Goal: Book appointment/travel/reservation

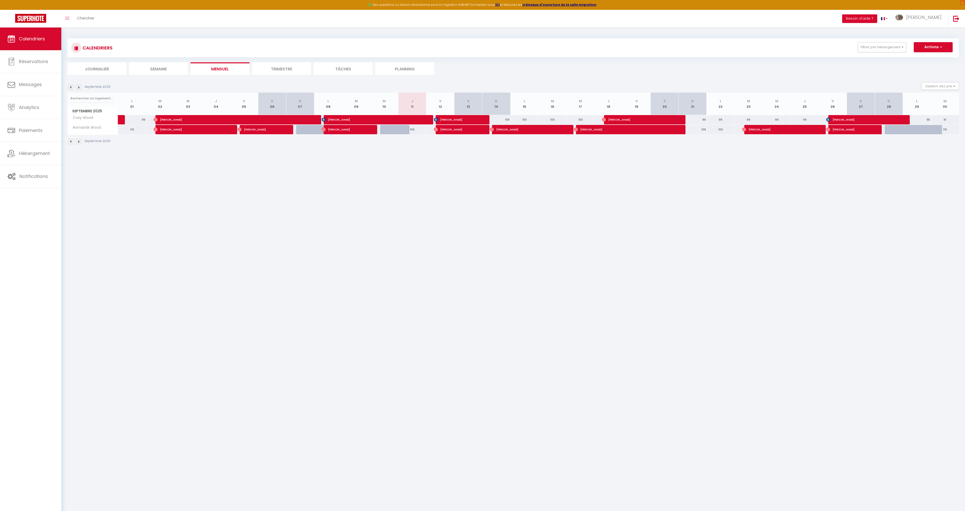
click at [901, 130] on div at bounding box center [899, 130] width 28 height 10
type input "119"
type input "Dim 28 Septembre 2025"
type input "Lun 29 Septembre 2025"
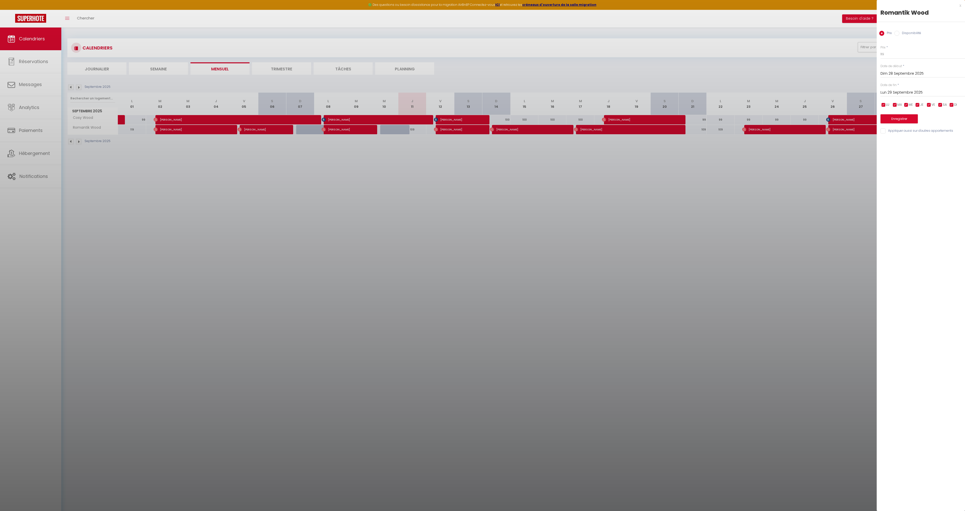
click at [820, 70] on div at bounding box center [482, 255] width 965 height 511
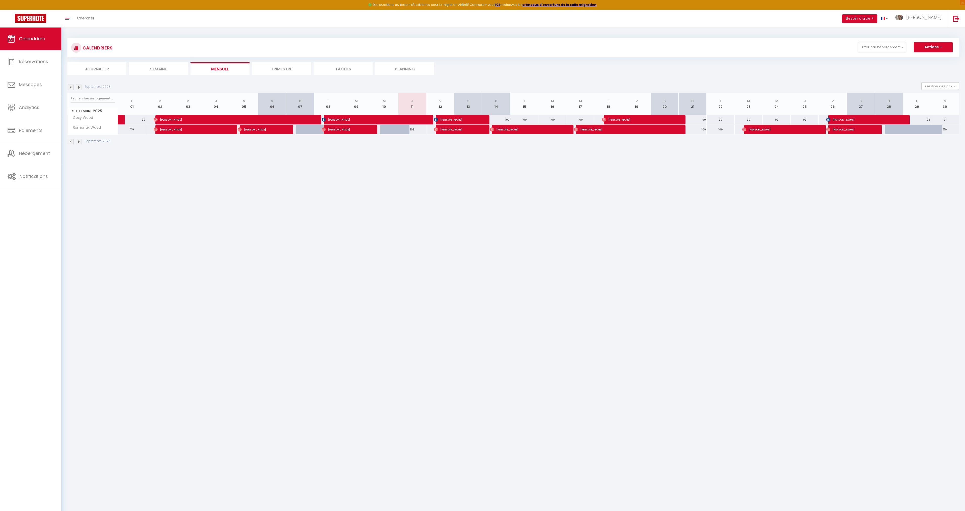
click at [891, 128] on div at bounding box center [899, 130] width 28 height 10
type input "119"
select select "1"
type input "Dim 28 Septembre 2025"
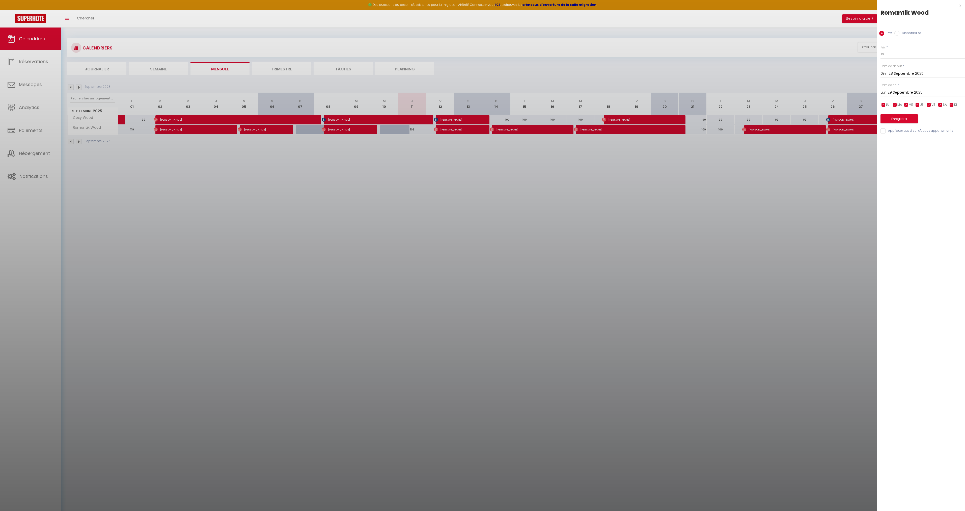
click at [910, 95] on input "Lun 29 Septembre 2025" at bounding box center [922, 92] width 85 height 7
click at [909, 160] on span "30" at bounding box center [907, 162] width 11 height 10
type input "[DATE] Septembre 2025"
click at [904, 32] on label "Disponibilité" at bounding box center [910, 34] width 22 height 6
click at [899, 32] on input "Disponibilité" at bounding box center [896, 33] width 5 height 5
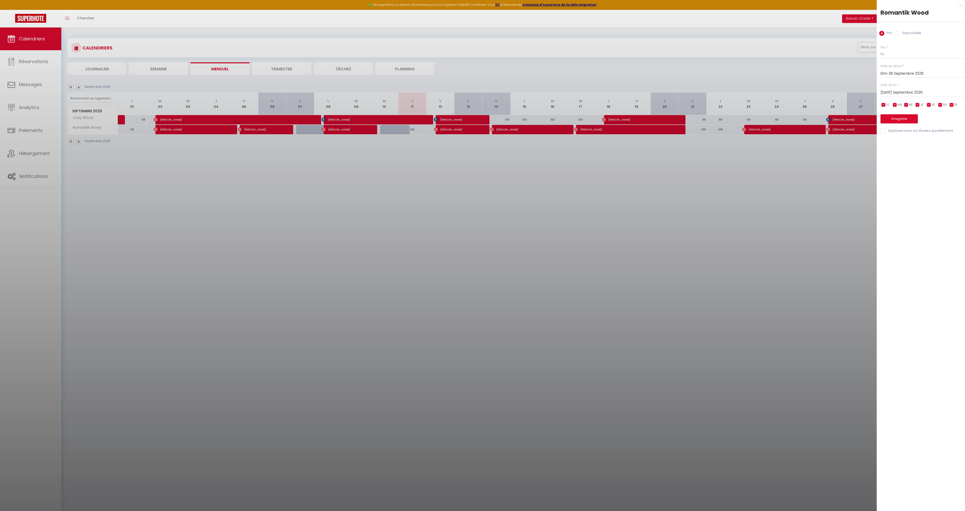
radio input "true"
radio input "false"
click at [896, 55] on select "Disponible Indisponible" at bounding box center [922, 55] width 85 height 10
click at [899, 118] on button "Enregistrer" at bounding box center [898, 119] width 37 height 9
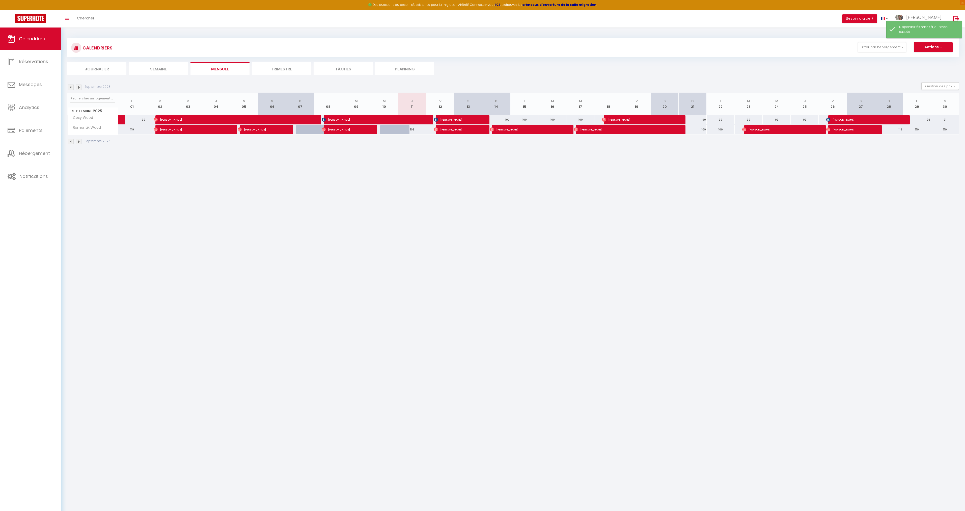
click at [893, 129] on div "119" at bounding box center [889, 129] width 28 height 9
select select "1"
type input "Dim 28 Septembre 2025"
type input "Lun 29 Septembre 2025"
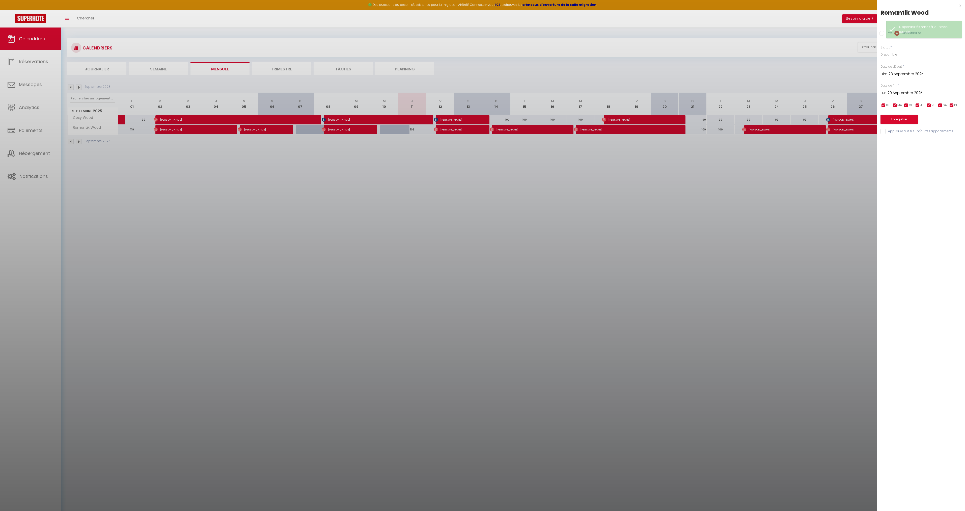
click at [848, 155] on div at bounding box center [482, 255] width 965 height 511
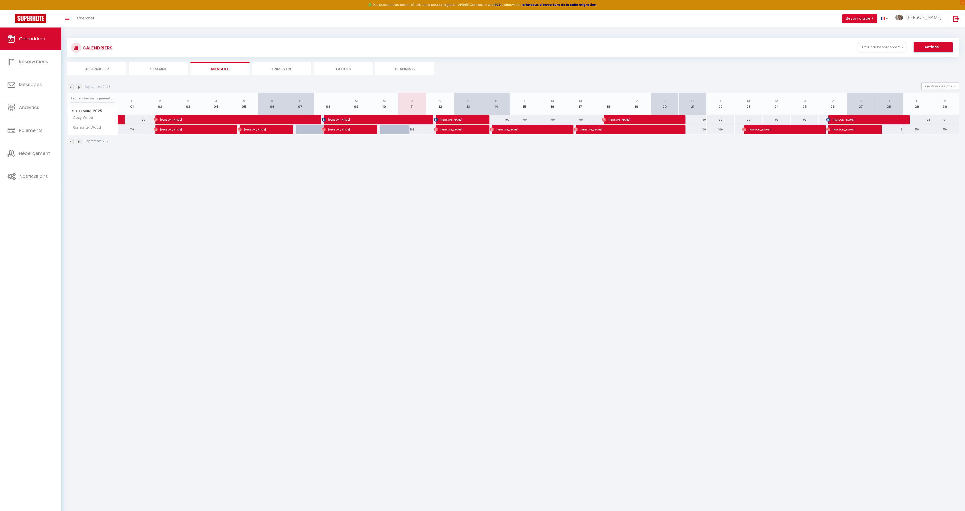
click at [937, 48] on button "Actions" at bounding box center [933, 47] width 39 height 10
click at [928, 59] on link "Nouvelle réservation" at bounding box center [928, 59] width 44 height 8
select select
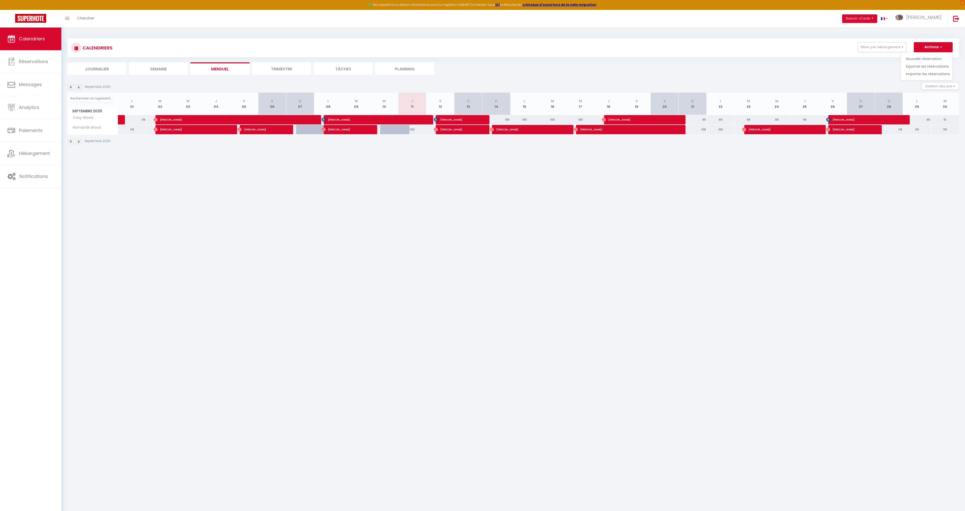
select select
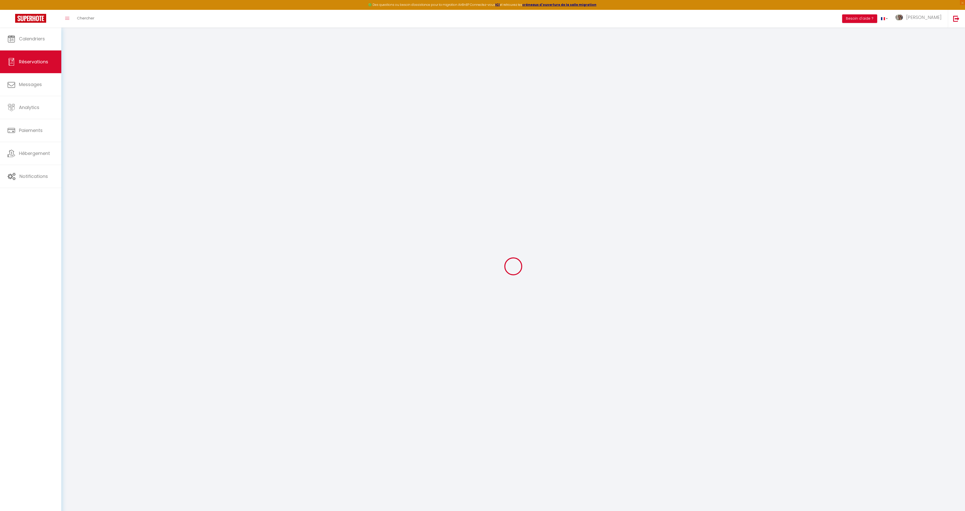
select select
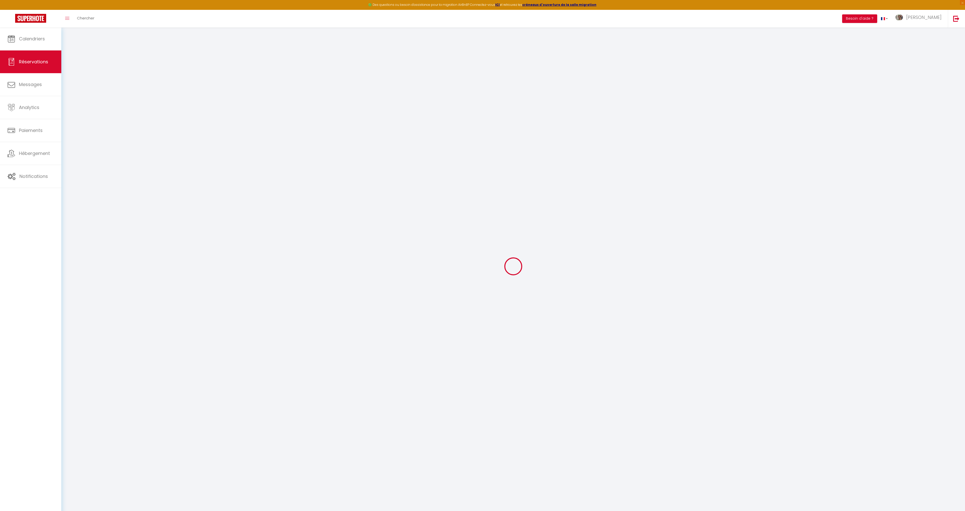
select select
checkbox input "false"
select select
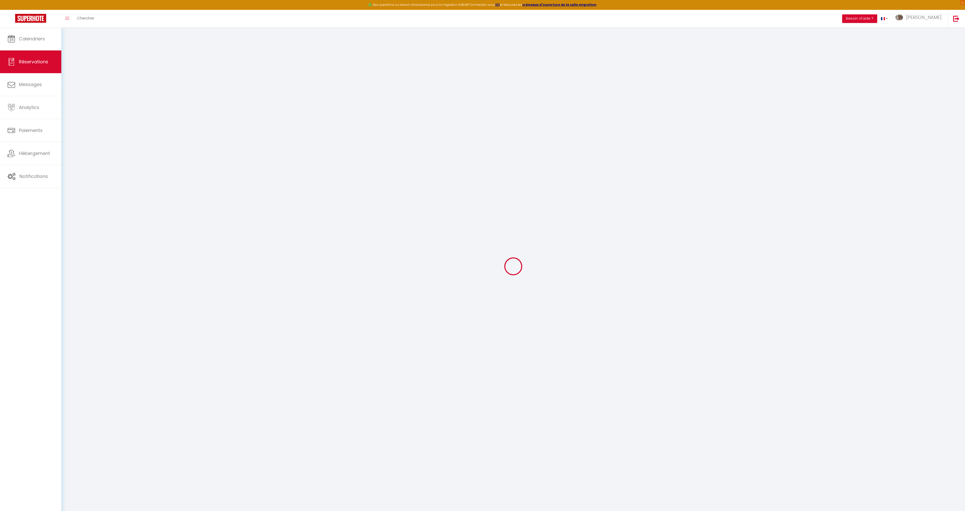
select select
checkbox input "false"
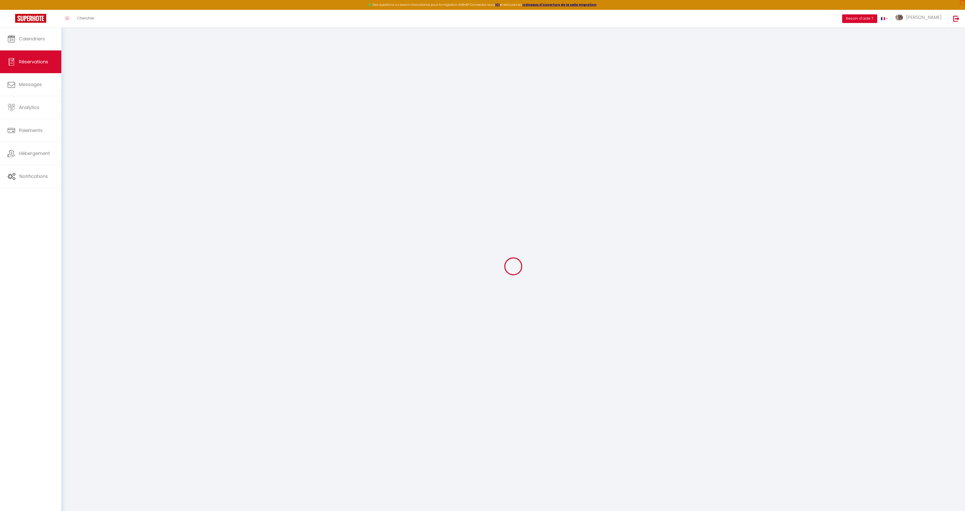
select select
checkbox input "false"
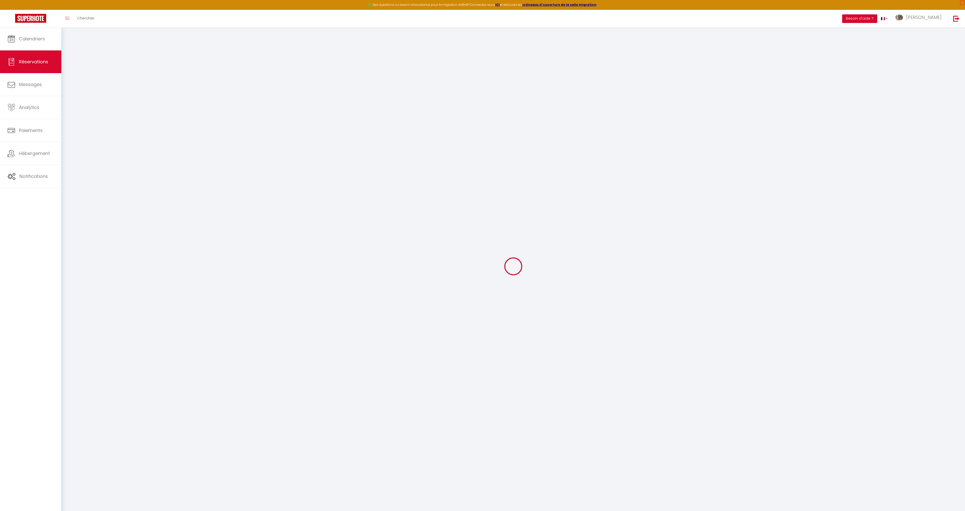
select select
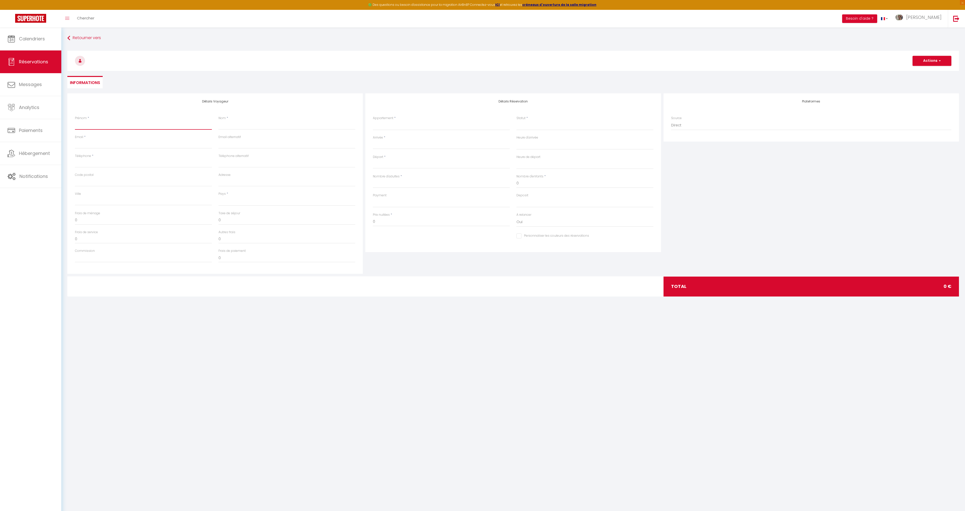
click at [134, 124] on input "Prénom" at bounding box center [143, 125] width 137 height 9
type input "j"
select select
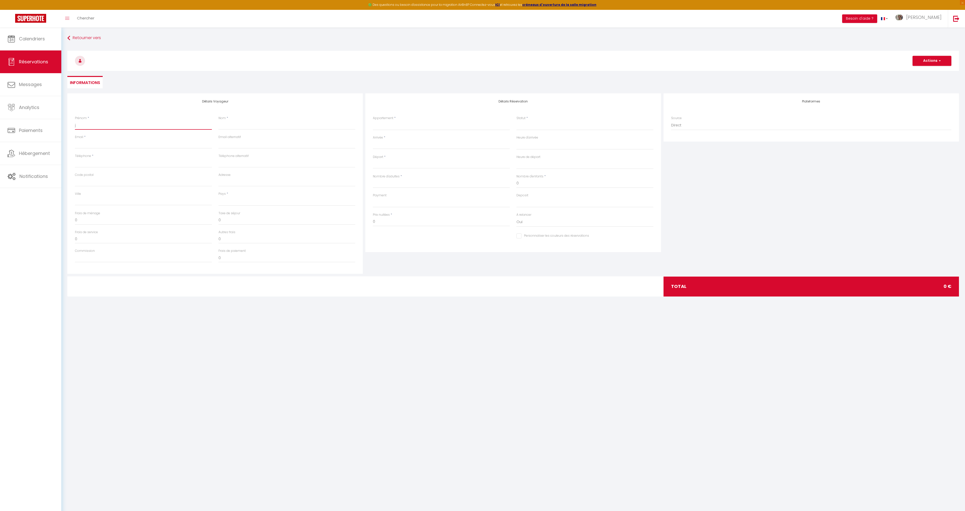
select select
checkbox input "false"
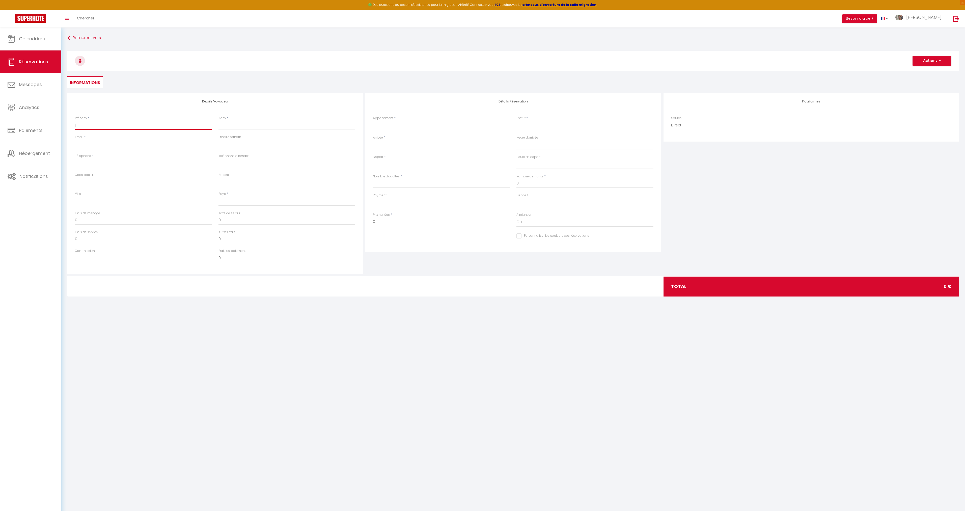
type input "je"
select select
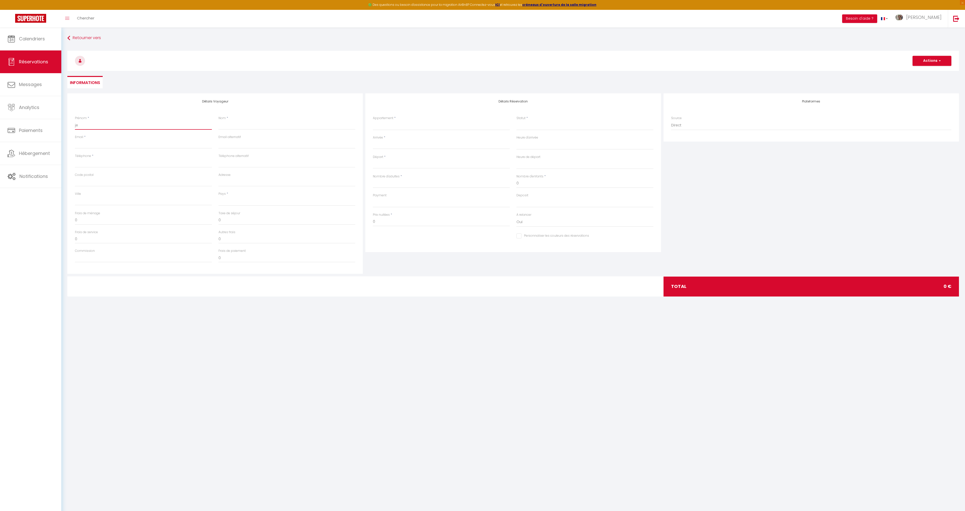
select select
checkbox input "false"
type input "jea"
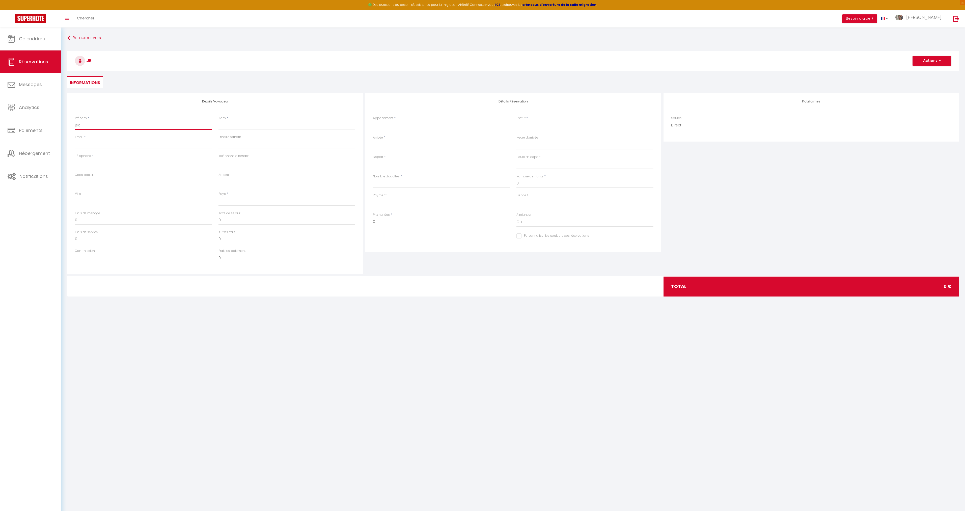
select select
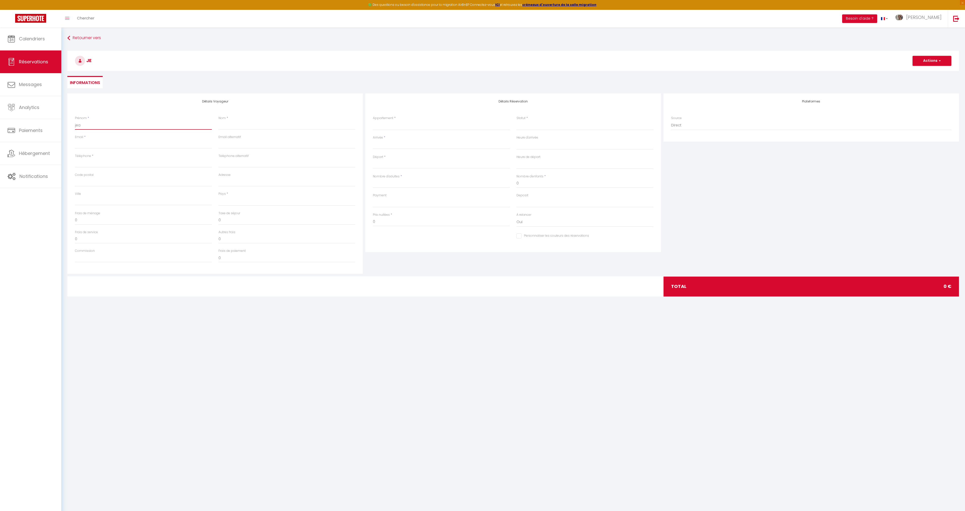
select select
checkbox input "false"
type input "[PERSON_NAME]"
select select
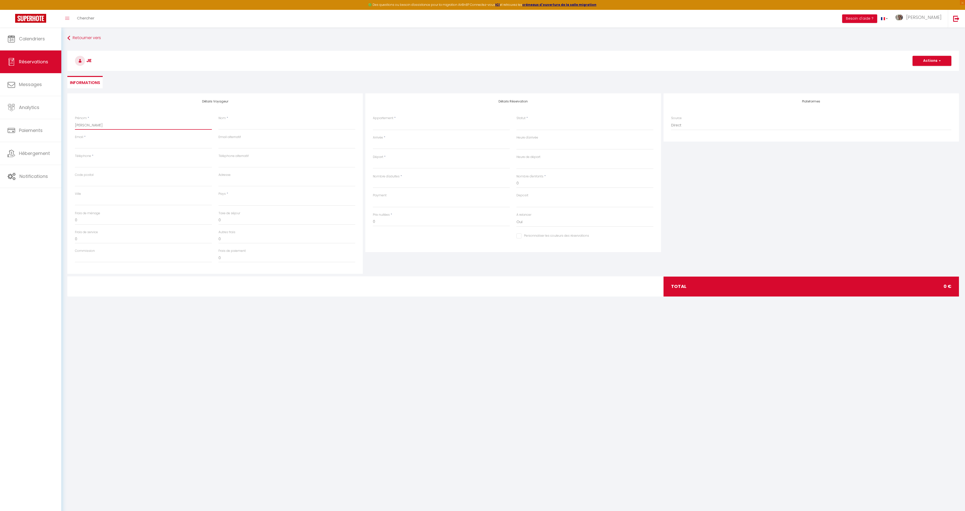
select select
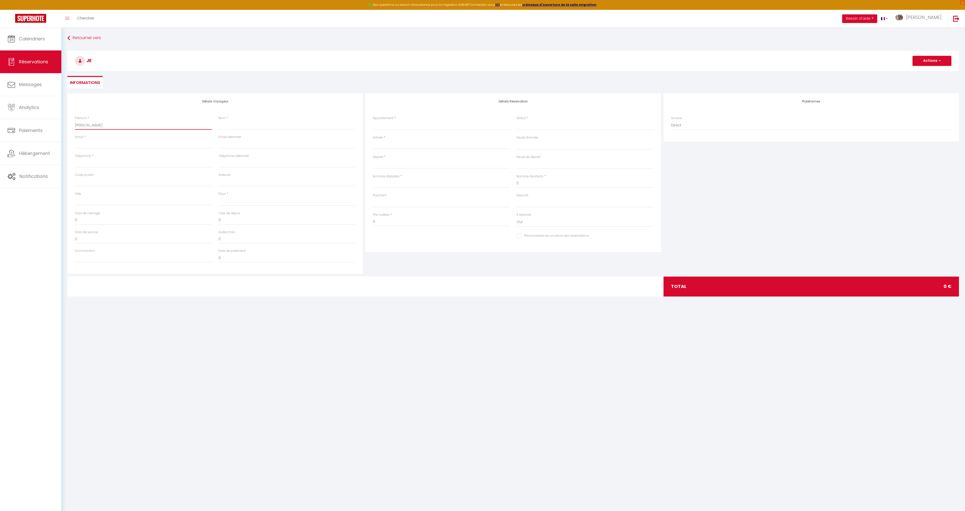
select select
checkbox input "false"
type input "[PERSON_NAME]-"
select select
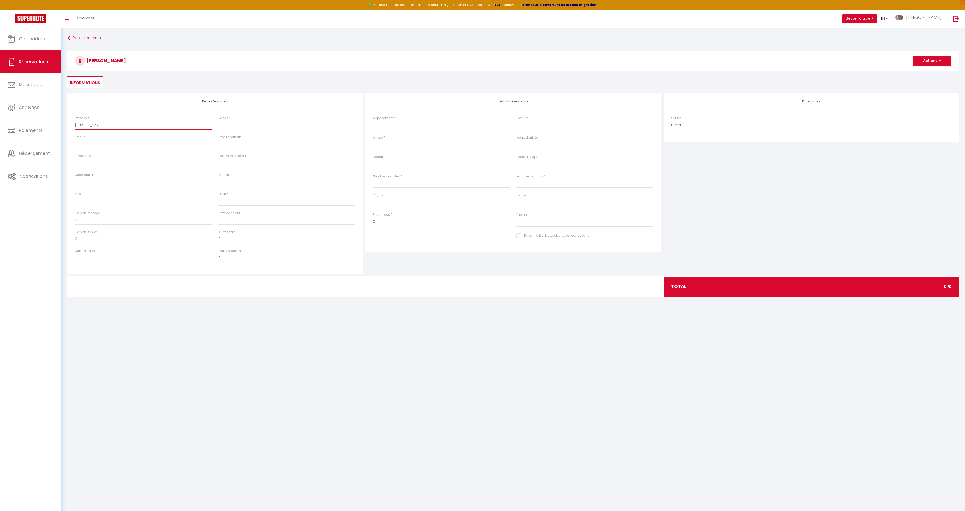
select select
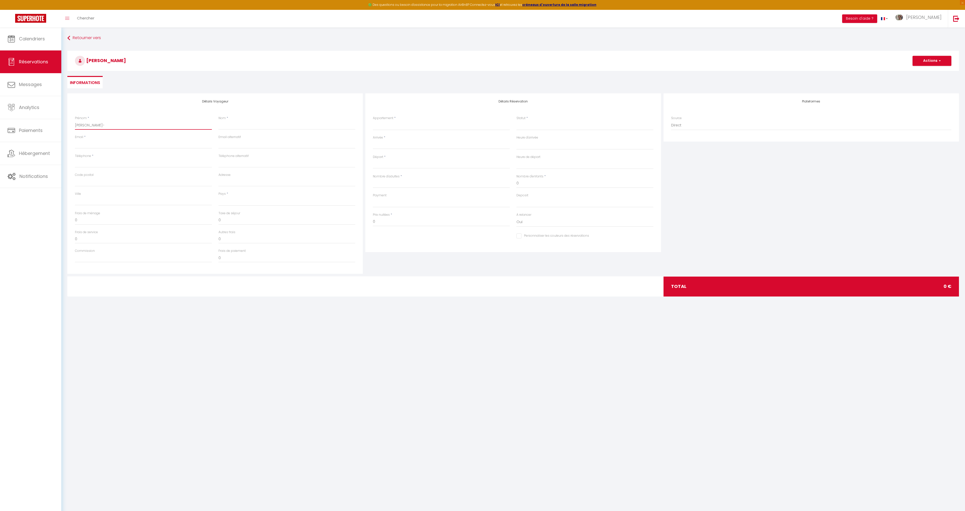
checkbox input "false"
type input "[PERSON_NAME]"
select select
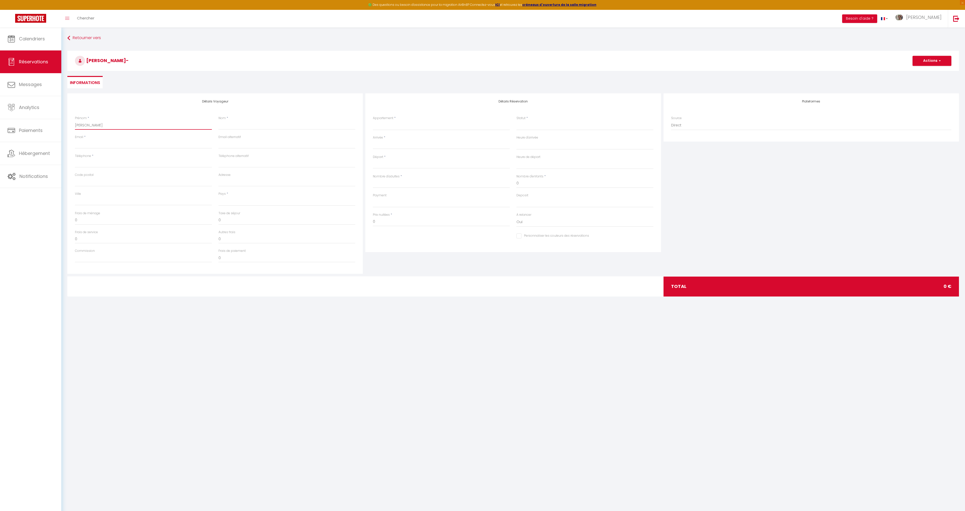
select select
checkbox input "false"
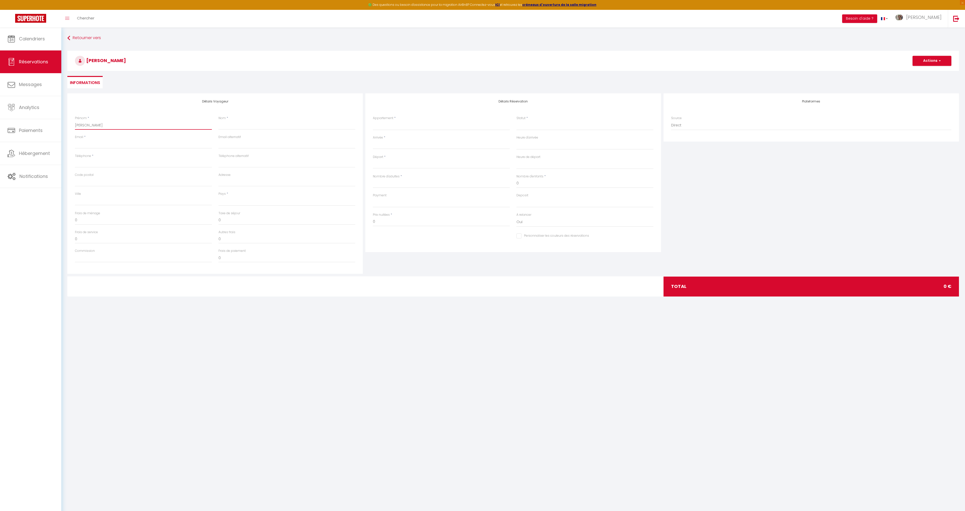
type input "[PERSON_NAME]"
select select
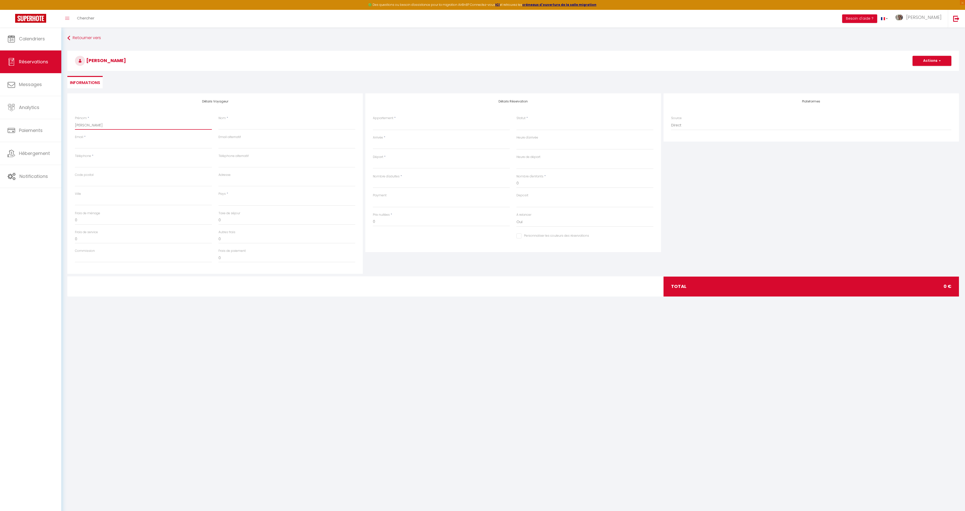
select select
checkbox input "false"
type input "[PERSON_NAME]"
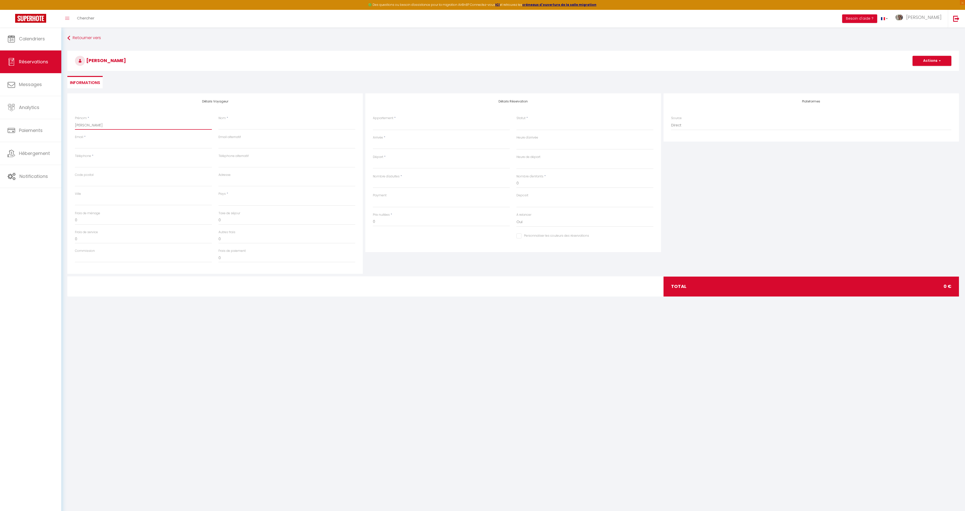
select select
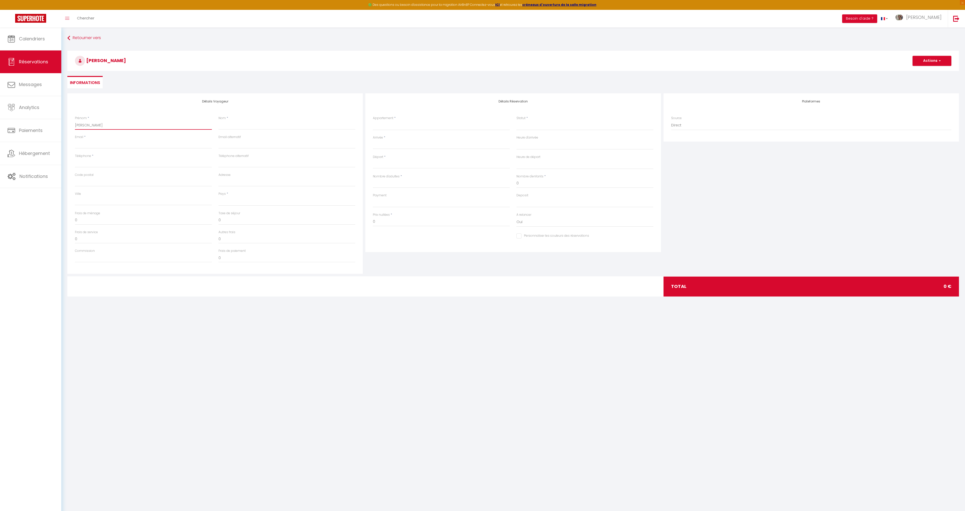
select select
checkbox input "false"
type input "[PERSON_NAME]"
select select
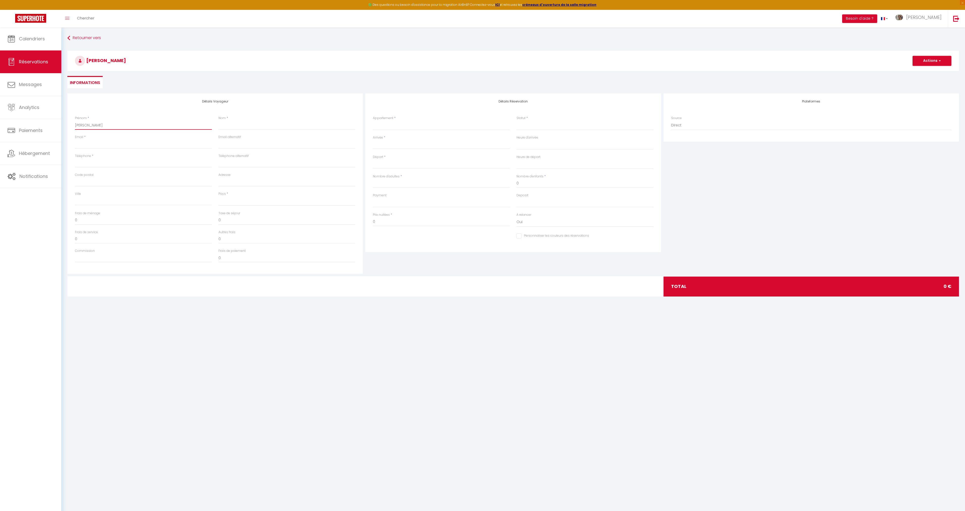
select select
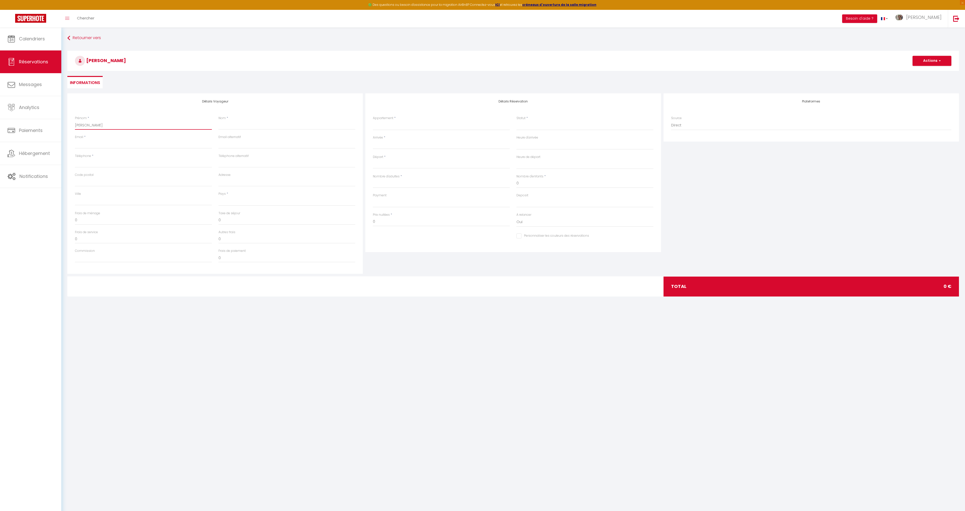
select select
checkbox input "false"
type input "[PERSON_NAME]"
select select
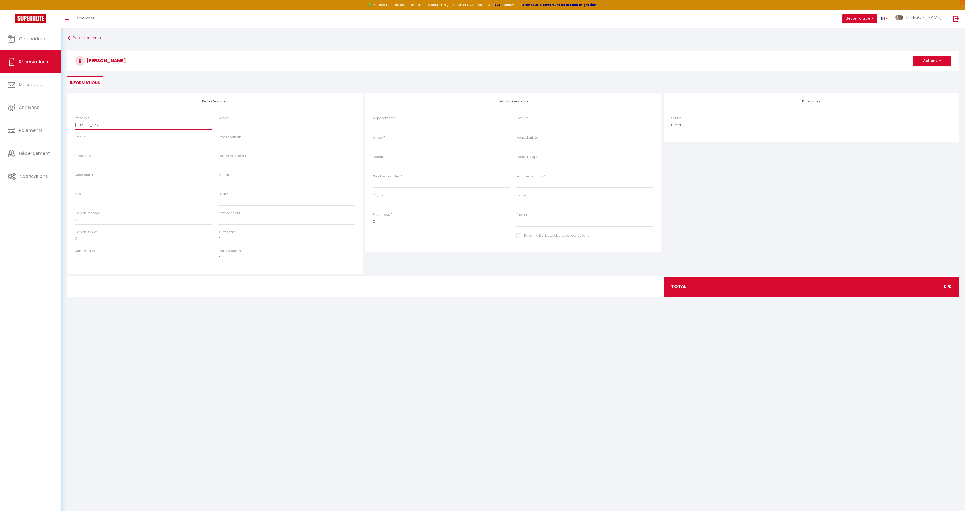
select select
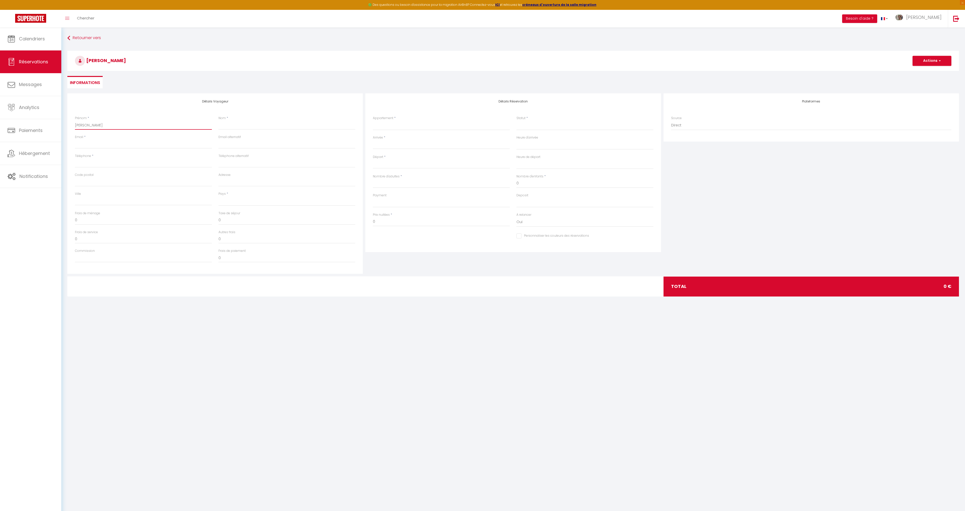
checkbox input "false"
type input "[PERSON_NAME]"
select select
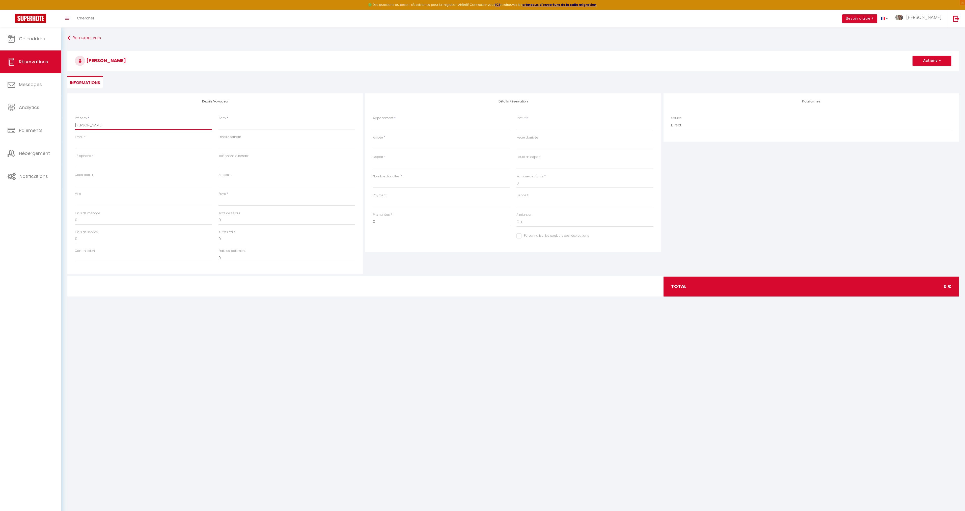
select select
checkbox input "false"
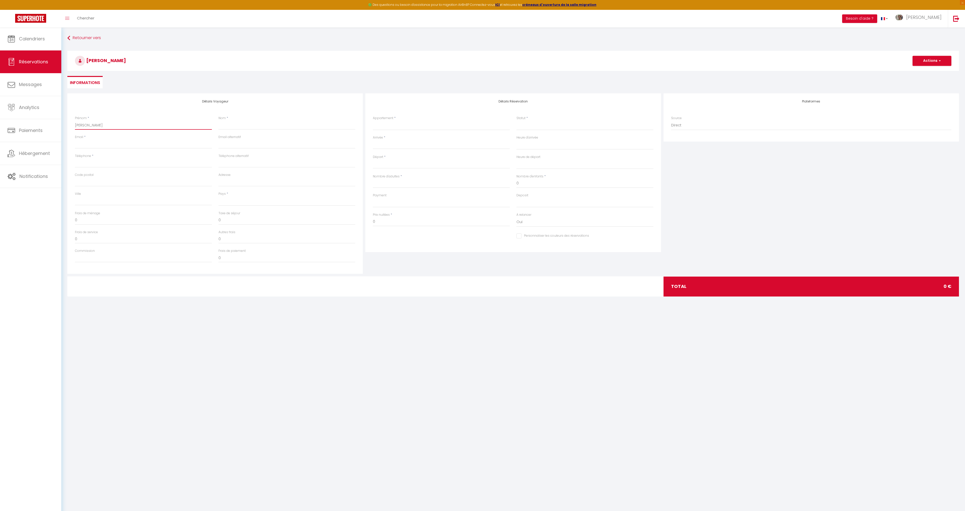
type input "[PERSON_NAME]"
select select
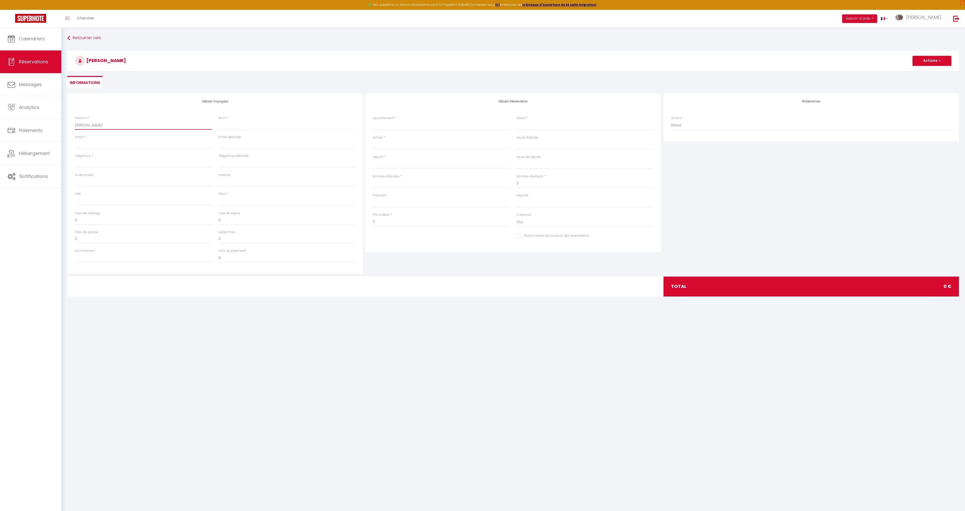
select select
checkbox input "false"
type input "[PERSON_NAME] &"
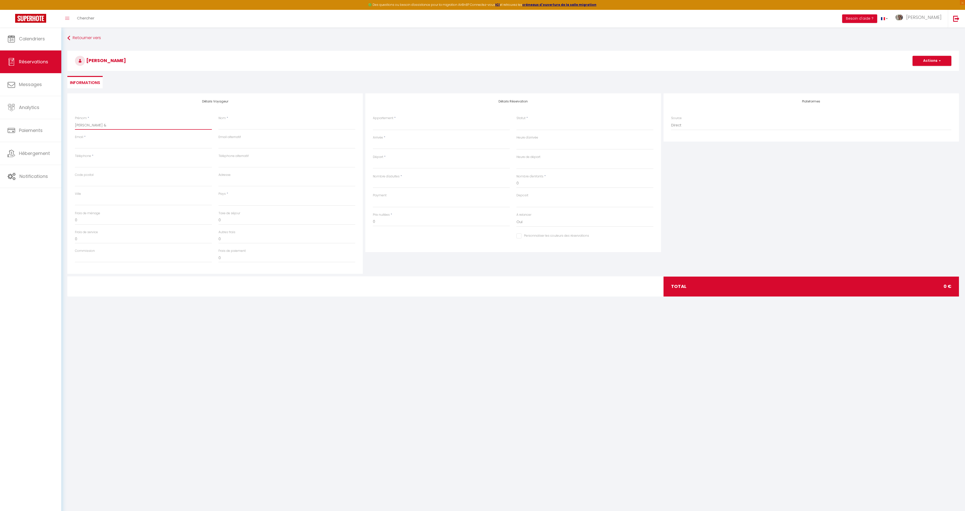
select select
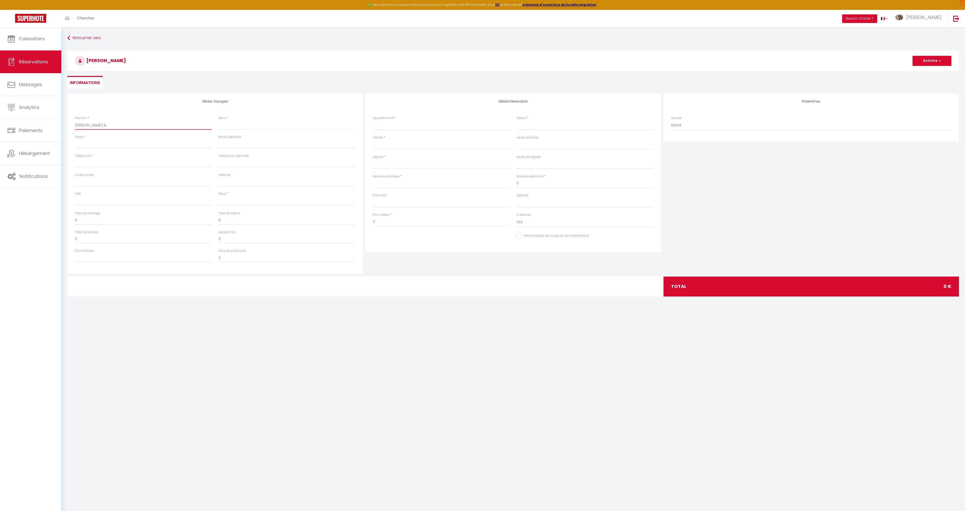
select select
checkbox input "false"
type input "[PERSON_NAME] &"
select select
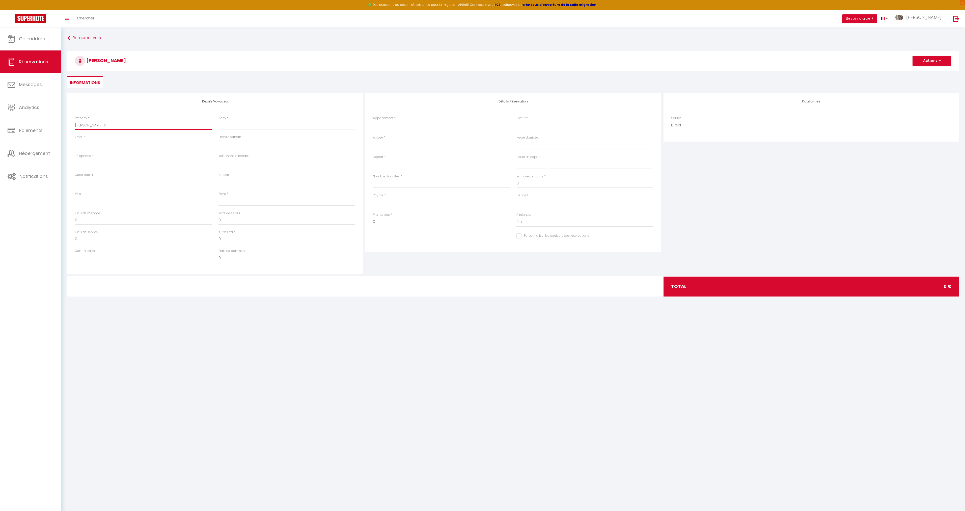
select select
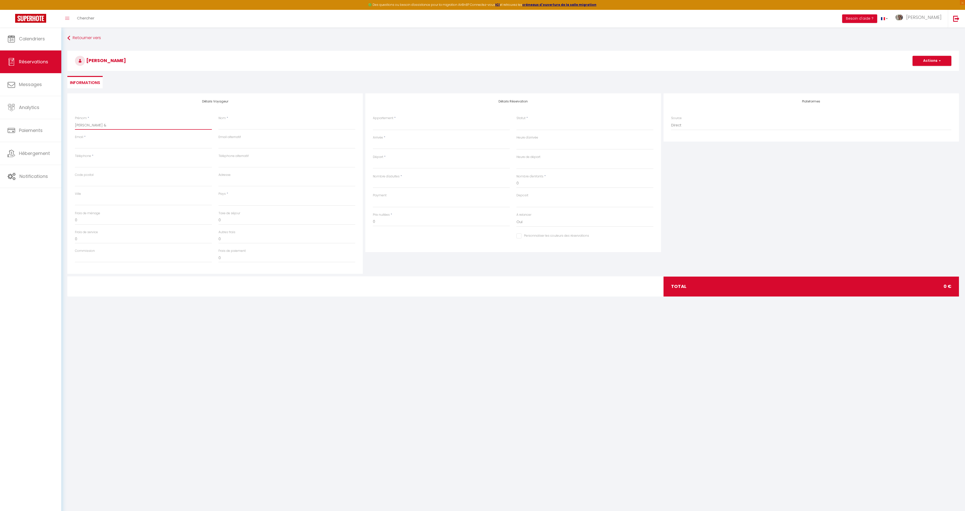
select select
checkbox input "false"
type input "[PERSON_NAME] & A"
select select
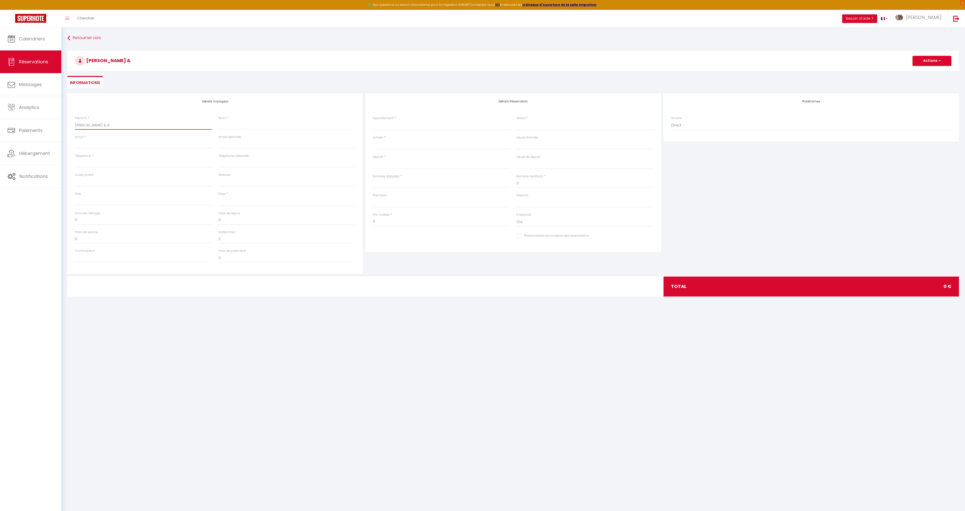
select select
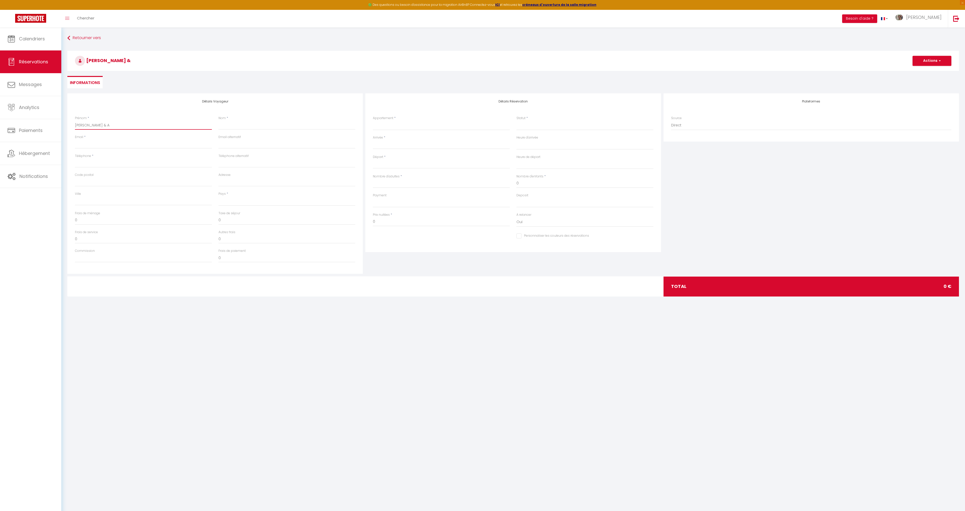
checkbox input "false"
type input "[PERSON_NAME] & An"
select select
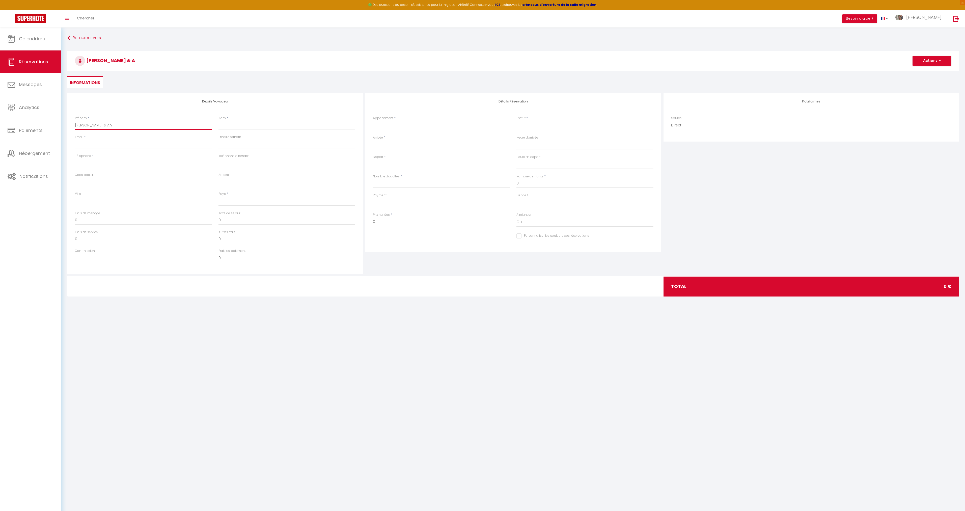
select select
checkbox input "false"
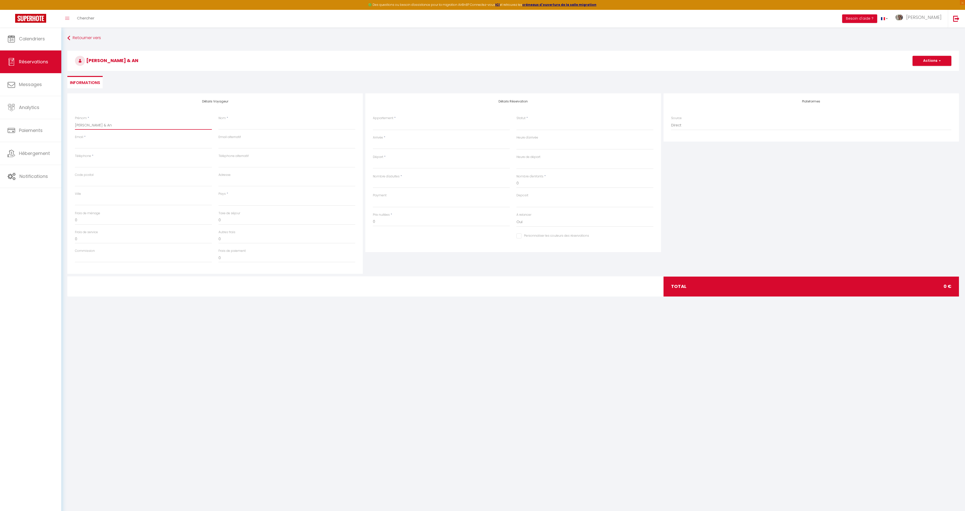
type input "[PERSON_NAME] & [PERSON_NAME]"
select select
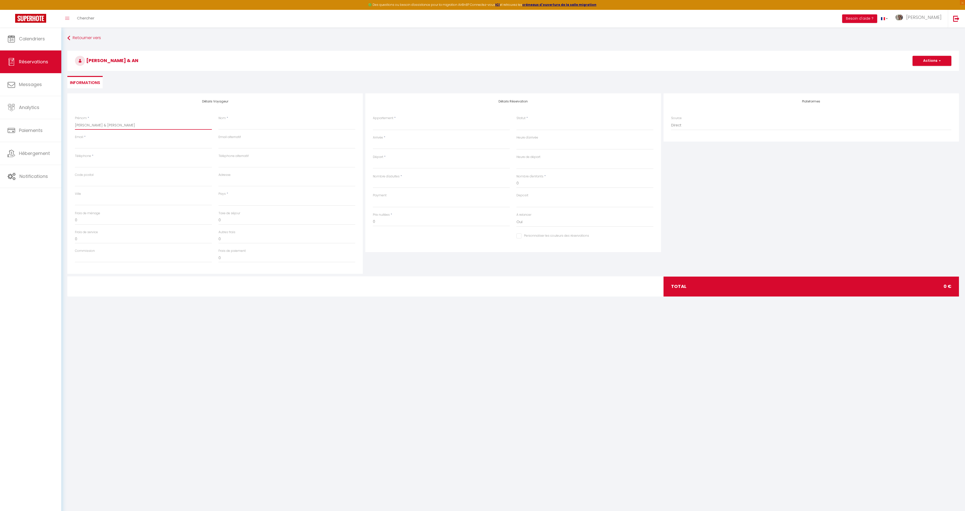
select select
checkbox input "false"
type input "[PERSON_NAME] & [PERSON_NAME]"
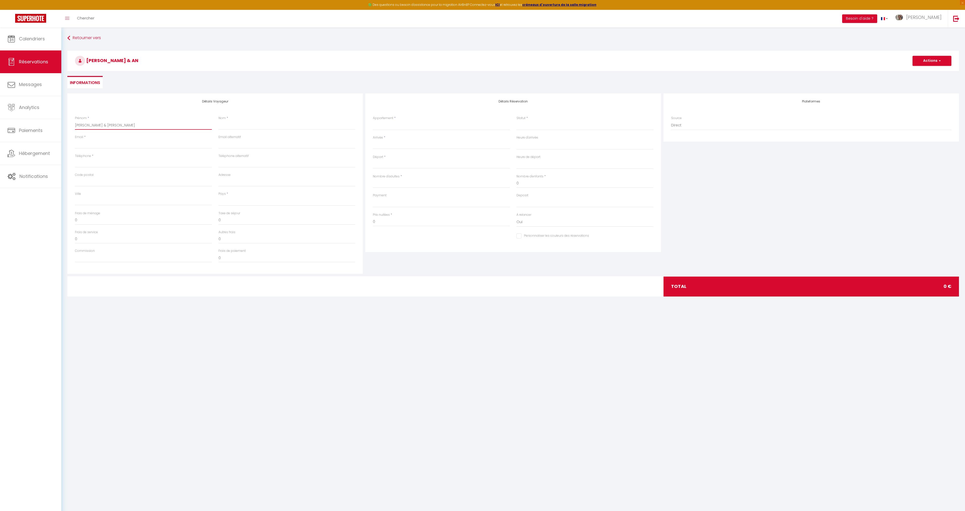
select select
click at [110, 142] on input "Email client" at bounding box center [143, 144] width 137 height 9
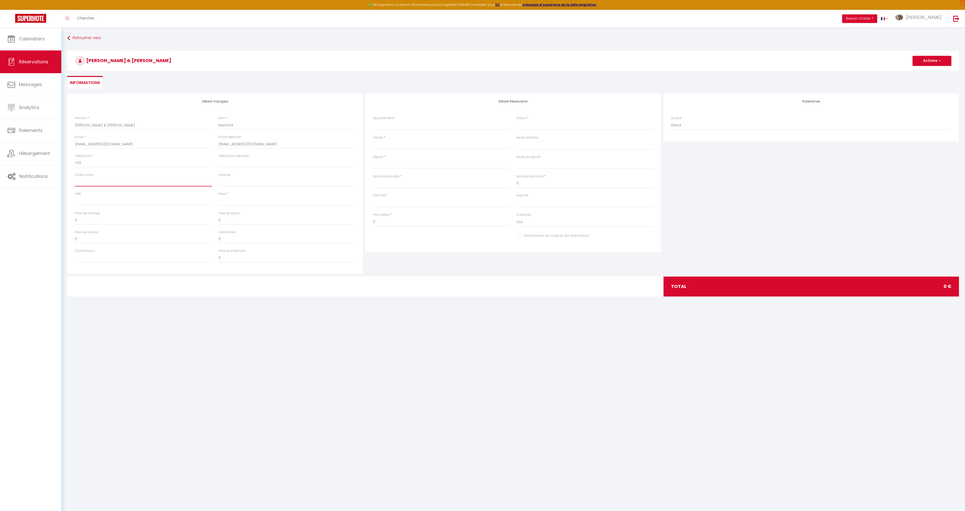
click at [132, 183] on input "Code postal" at bounding box center [143, 181] width 137 height 9
click at [228, 182] on input "Limalle" at bounding box center [286, 181] width 137 height 9
drag, startPoint x: 235, startPoint y: 183, endPoint x: 206, endPoint y: 179, distance: 29.2
click at [206, 179] on div "Code postal 1300 Adresse [GEOGRAPHIC_DATA]" at bounding box center [215, 182] width 287 height 19
click at [158, 201] on input "Ville" at bounding box center [143, 200] width 137 height 9
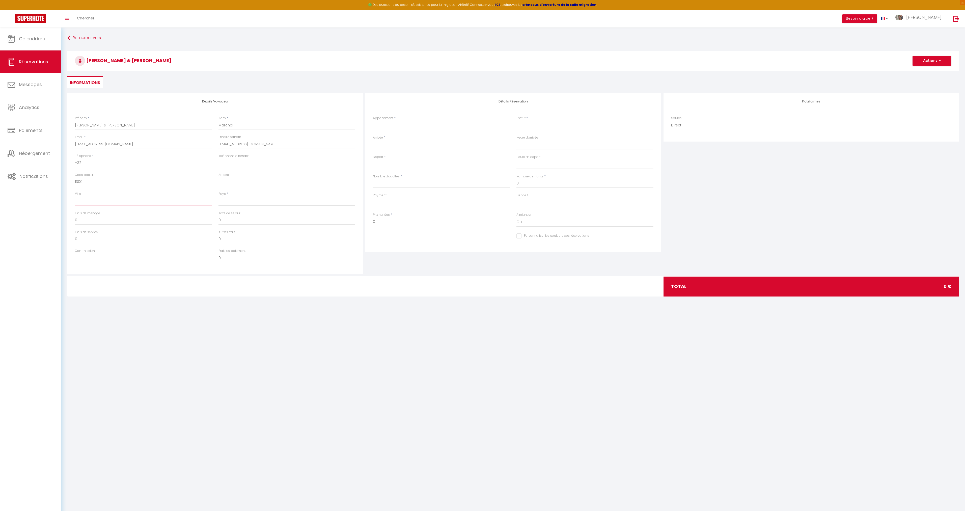
paste input "Limal"
click at [239, 181] on input "Adresse" at bounding box center [286, 181] width 137 height 9
click at [232, 202] on select "[GEOGRAPHIC_DATA] [GEOGRAPHIC_DATA] [GEOGRAPHIC_DATA] [GEOGRAPHIC_DATA] [GEOGRA…" at bounding box center [286, 201] width 137 height 10
click at [218, 196] on select "[GEOGRAPHIC_DATA] [GEOGRAPHIC_DATA] [GEOGRAPHIC_DATA] [GEOGRAPHIC_DATA] [GEOGRA…" at bounding box center [286, 201] width 137 height 10
click at [174, 224] on input "0" at bounding box center [143, 220] width 137 height 9
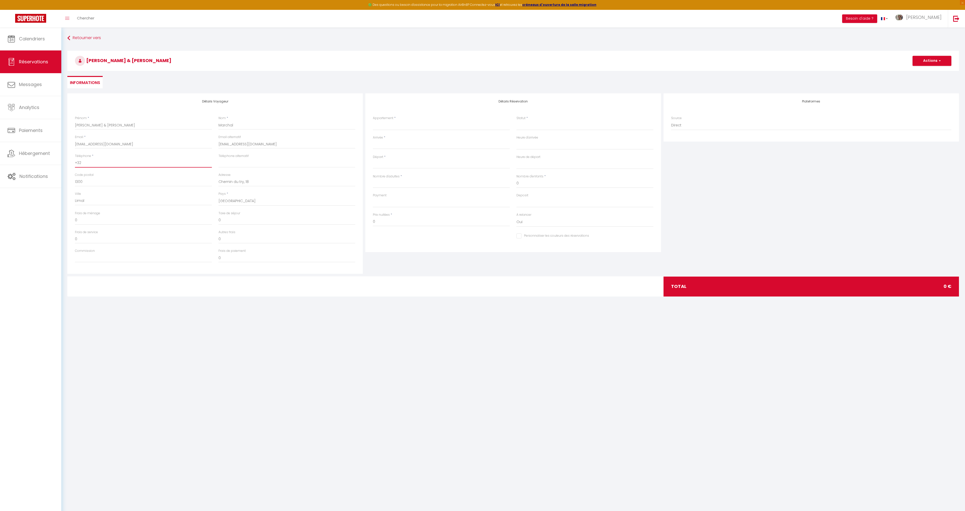
click at [86, 163] on input "+32" at bounding box center [143, 162] width 137 height 9
click at [437, 123] on select "Cosy Wood Romantik Wood" at bounding box center [441, 126] width 137 height 10
click at [373, 121] on select "Cosy Wood Romantik Wood" at bounding box center [441, 126] width 137 height 10
click at [543, 129] on select "Confirmé Non Confirmé [PERSON_NAME] par le voyageur No Show Request" at bounding box center [584, 126] width 137 height 10
click at [562, 127] on select "Confirmé Non Confirmé [PERSON_NAME] par le voyageur No Show Request" at bounding box center [584, 126] width 137 height 10
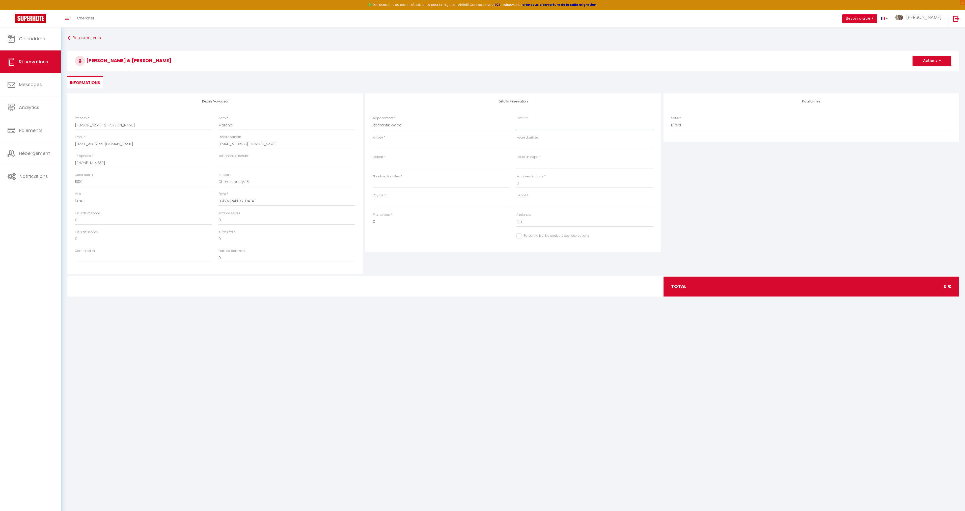
click at [545, 127] on select "Confirmé Non Confirmé [PERSON_NAME] par le voyageur No Show Request" at bounding box center [584, 126] width 137 height 10
click at [516, 121] on select "Confirmé Non Confirmé [PERSON_NAME] par le voyageur No Show Request" at bounding box center [584, 126] width 137 height 10
click at [424, 145] on input "Arrivée" at bounding box center [441, 145] width 137 height 7
click at [379, 212] on span "28" at bounding box center [378, 214] width 11 height 10
drag, startPoint x: 543, startPoint y: 145, endPoint x: 546, endPoint y: 147, distance: 3.4
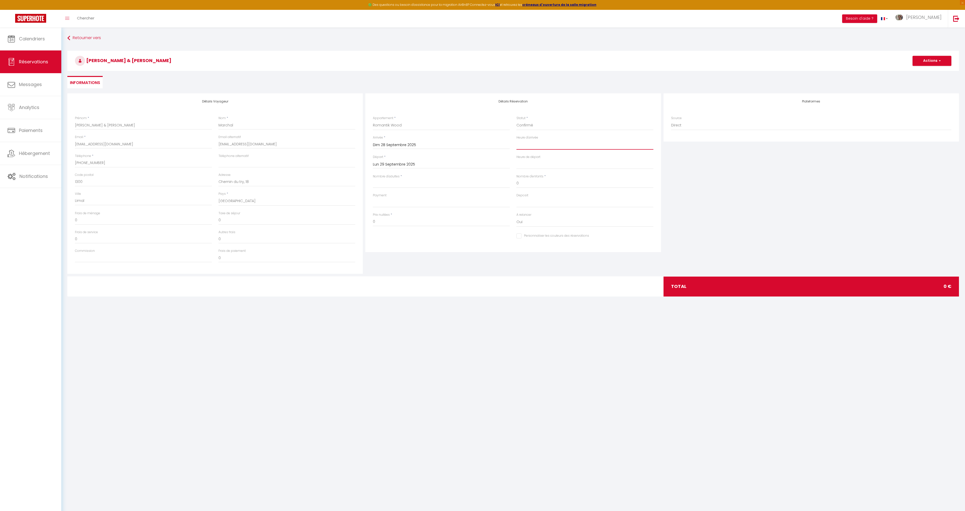
click at [543, 145] on select "00:00 00:30 01:00 01:30 02:00 02:30 03:00 03:30 04:00 04:30 05:00 05:30 06:00 0…" at bounding box center [584, 145] width 137 height 10
click at [516, 140] on select "00:00 00:30 01:00 01:30 02:00 02:30 03:00 03:30 04:00 04:30 05:00 05:30 06:00 0…" at bounding box center [584, 145] width 137 height 10
click at [405, 179] on input "Nombre d'adultes" at bounding box center [441, 183] width 137 height 9
click at [456, 162] on input "Lun 29 Septembre 2025" at bounding box center [441, 164] width 137 height 7
click at [398, 233] on span "30" at bounding box center [400, 233] width 11 height 10
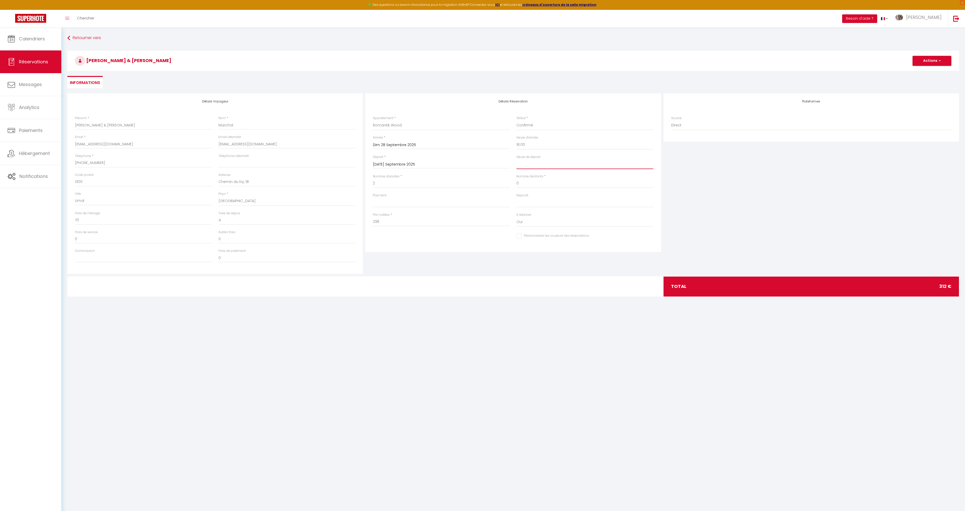
drag, startPoint x: 532, startPoint y: 165, endPoint x: 562, endPoint y: 166, distance: 30.8
click at [532, 165] on select "00:00 00:30 01:00 01:30 02:00 02:30 03:00 03:30 04:00 04:30 05:00 05:30 06:00 0…" at bounding box center [584, 164] width 137 height 10
click at [516, 159] on select "00:00 00:30 01:00 01:30 02:00 02:30 03:00 03:30 04:00 04:30 05:00 05:30 06:00 0…" at bounding box center [584, 164] width 137 height 10
click at [540, 183] on input "0" at bounding box center [584, 183] width 137 height 9
click at [406, 186] on input "2" at bounding box center [441, 183] width 137 height 9
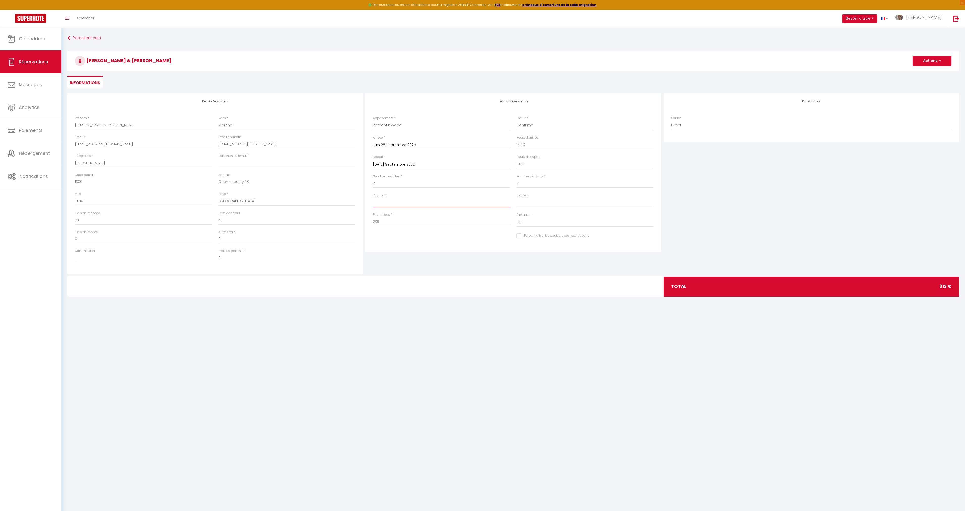
drag, startPoint x: 427, startPoint y: 201, endPoint x: 431, endPoint y: 202, distance: 4.7
click at [427, 201] on select "OK KO" at bounding box center [441, 203] width 137 height 10
click at [373, 198] on select "OK KO" at bounding box center [441, 203] width 137 height 10
click at [537, 204] on select "OK KO" at bounding box center [584, 203] width 137 height 10
click at [516, 198] on select "OK KO" at bounding box center [584, 203] width 137 height 10
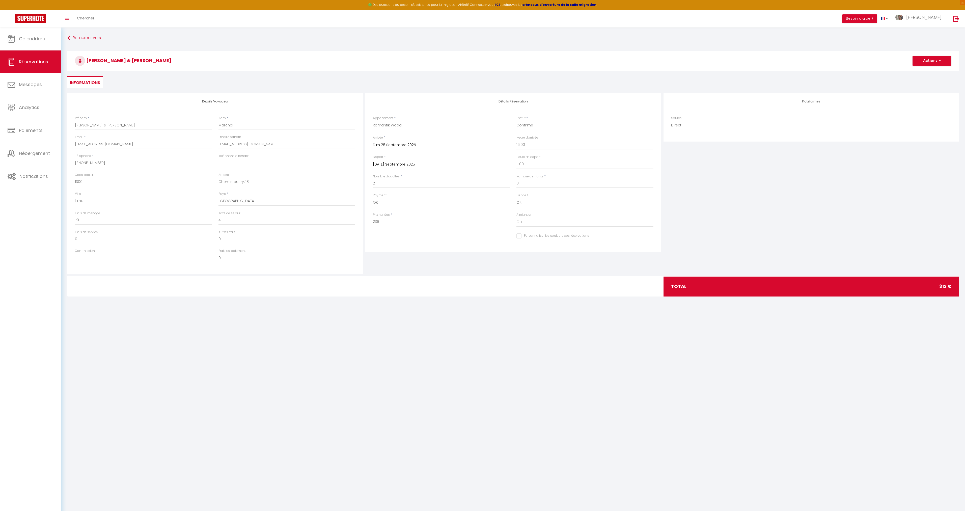
click at [405, 223] on input "238" at bounding box center [441, 221] width 137 height 9
drag, startPoint x: 427, startPoint y: 223, endPoint x: 329, endPoint y: 219, distance: 97.7
click at [328, 219] on div "Détails Voyageur Prénom * [PERSON_NAME] & [PERSON_NAME] * [PERSON_NAME] Email *…" at bounding box center [513, 183] width 894 height 180
click at [936, 62] on button "Actions" at bounding box center [932, 61] width 39 height 10
click at [924, 72] on link "Enregistrer" at bounding box center [927, 72] width 40 height 7
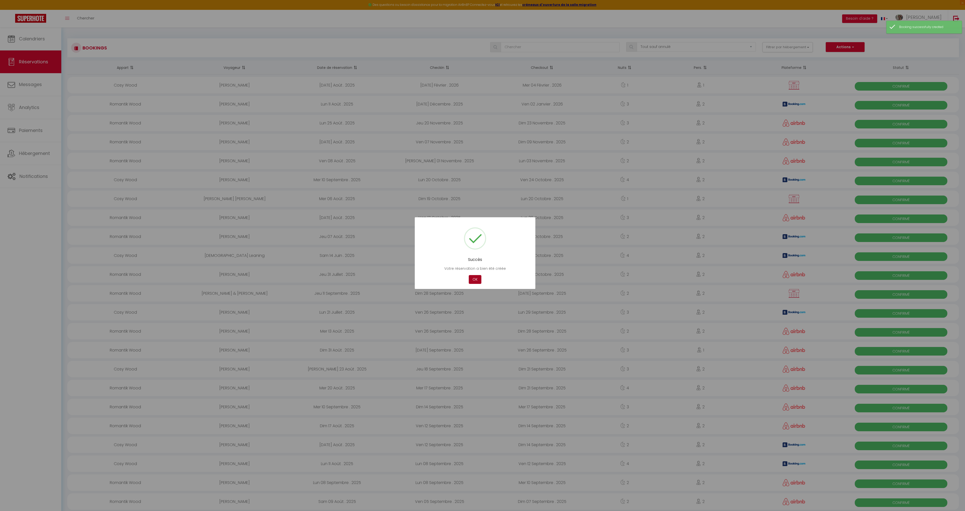
click at [476, 279] on button "OK" at bounding box center [475, 279] width 13 height 9
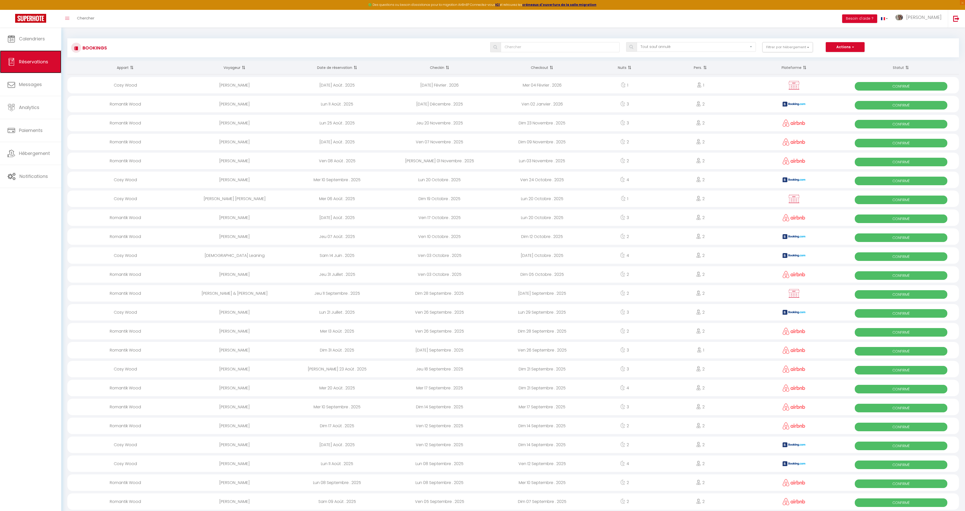
click at [27, 59] on span "Réservations" at bounding box center [33, 62] width 29 height 6
click at [31, 40] on span "Calendriers" at bounding box center [32, 39] width 26 height 6
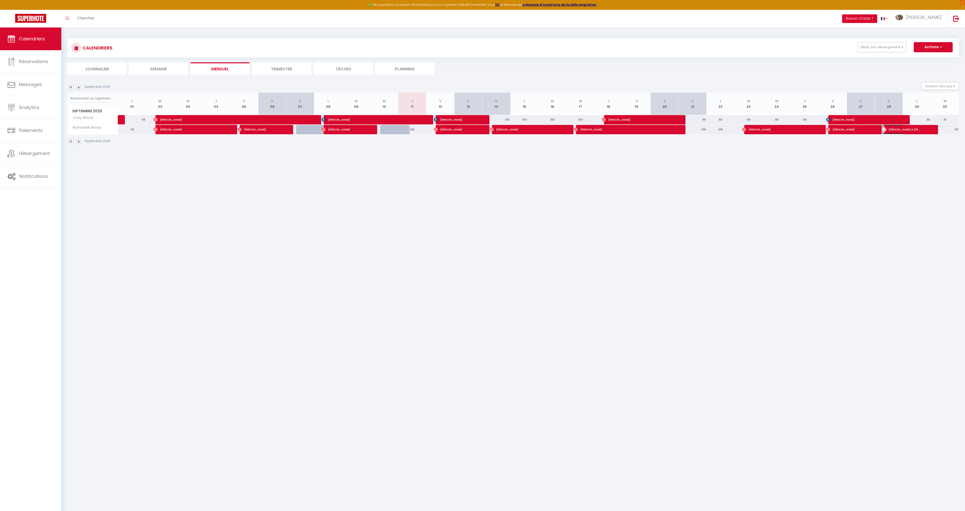
click at [898, 131] on span "[PERSON_NAME] & [PERSON_NAME]" at bounding box center [900, 130] width 37 height 10
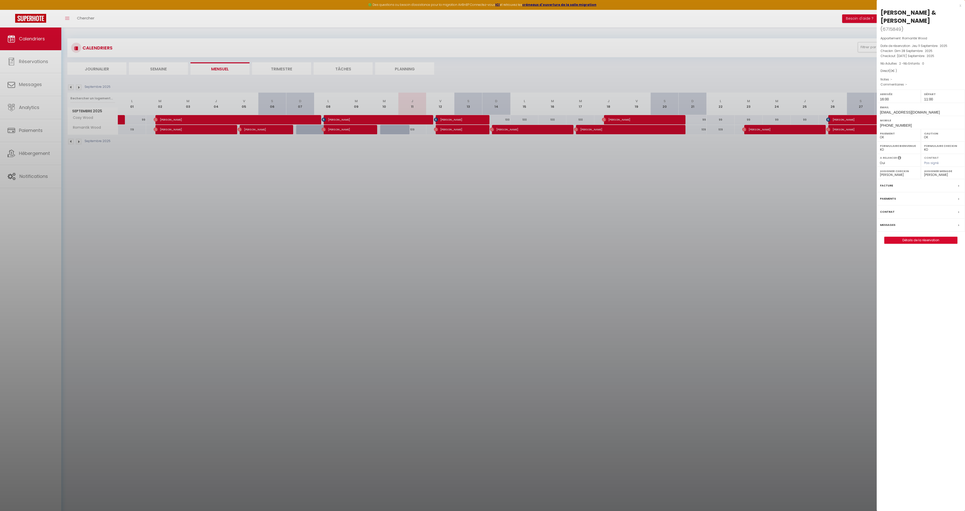
click at [885, 223] on label "Messages" at bounding box center [887, 224] width 15 height 5
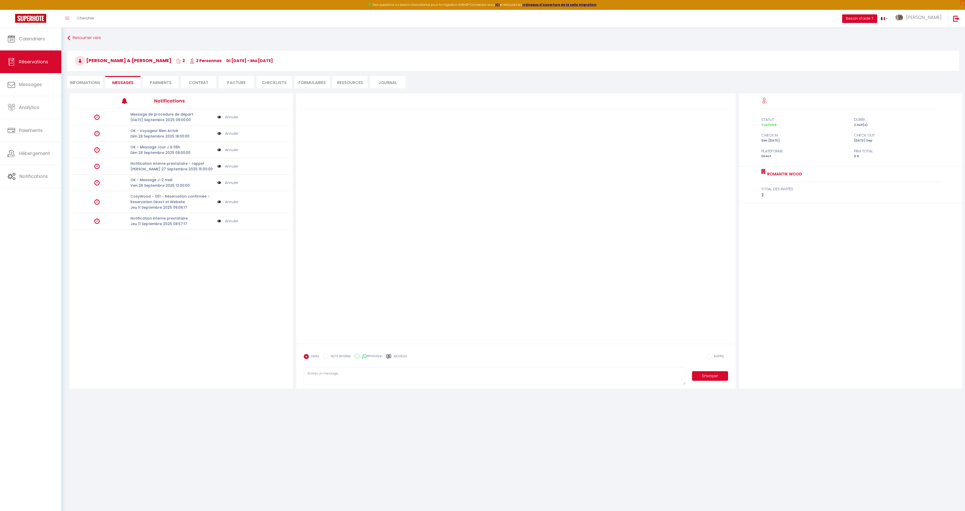
click at [219, 203] on img at bounding box center [219, 202] width 4 height 6
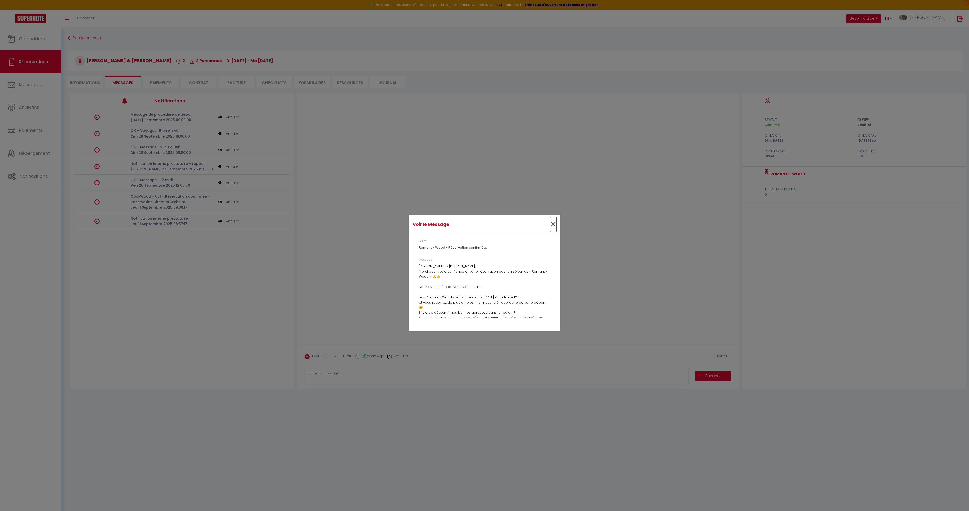
click at [552, 223] on span "×" at bounding box center [553, 224] width 6 height 15
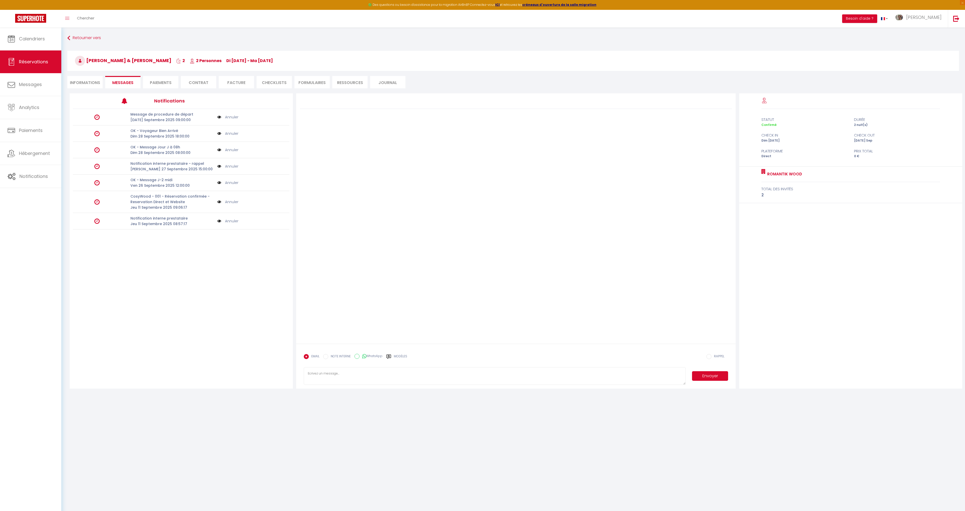
click at [82, 86] on li "Informations" at bounding box center [84, 82] width 35 height 12
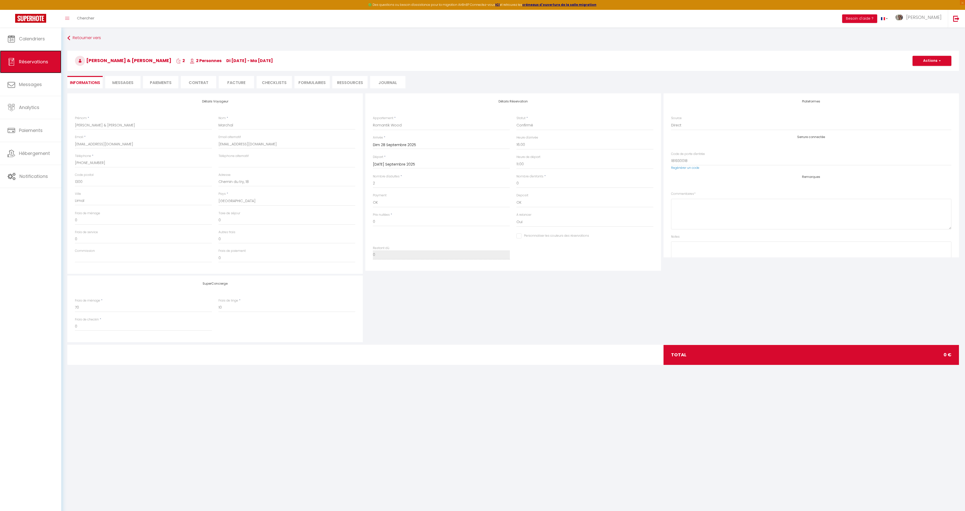
click at [32, 63] on span "Réservations" at bounding box center [33, 62] width 29 height 6
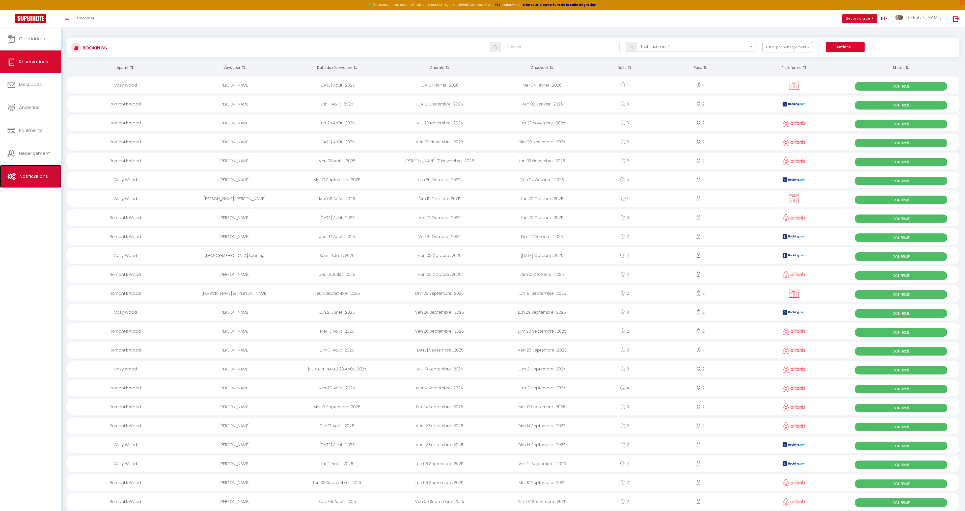
click at [27, 176] on span "Notifications" at bounding box center [33, 176] width 29 height 6
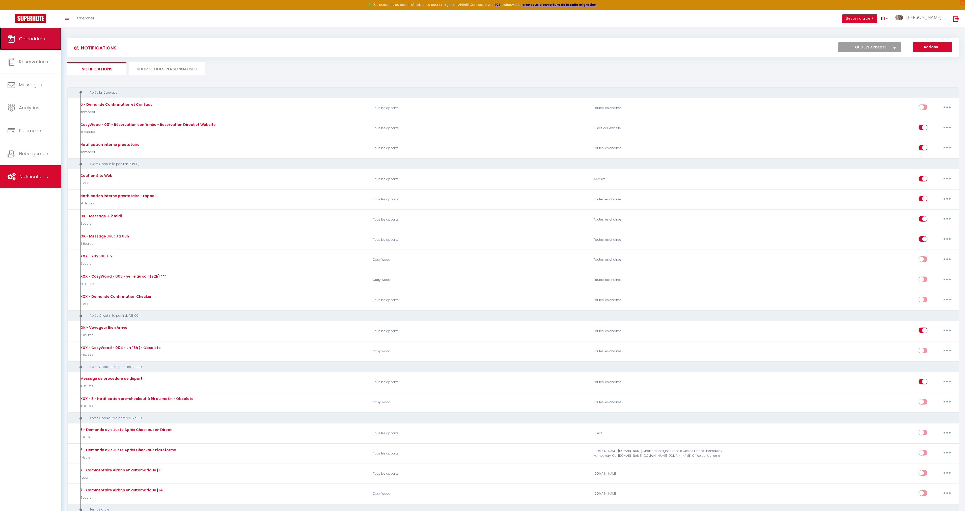
click at [40, 44] on link "Calendriers" at bounding box center [30, 38] width 61 height 23
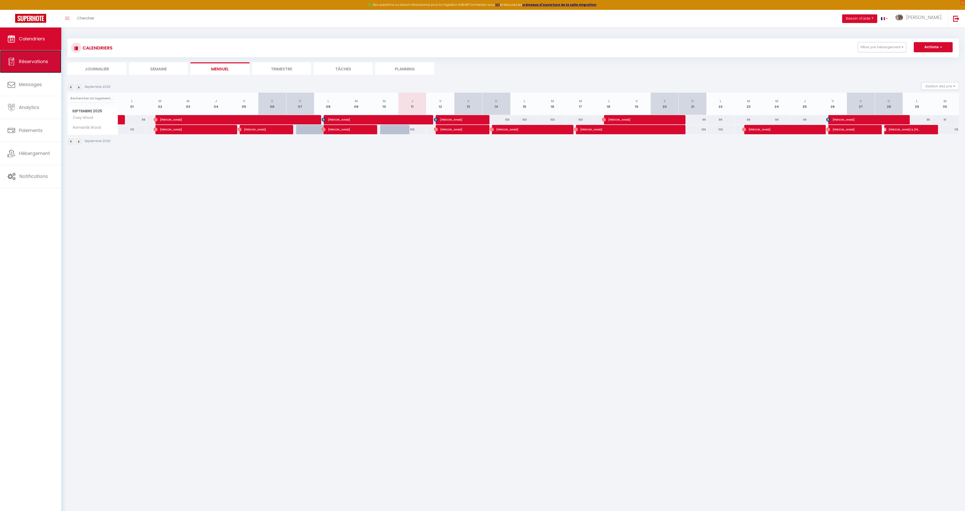
click at [40, 64] on span "Réservations" at bounding box center [33, 61] width 29 height 6
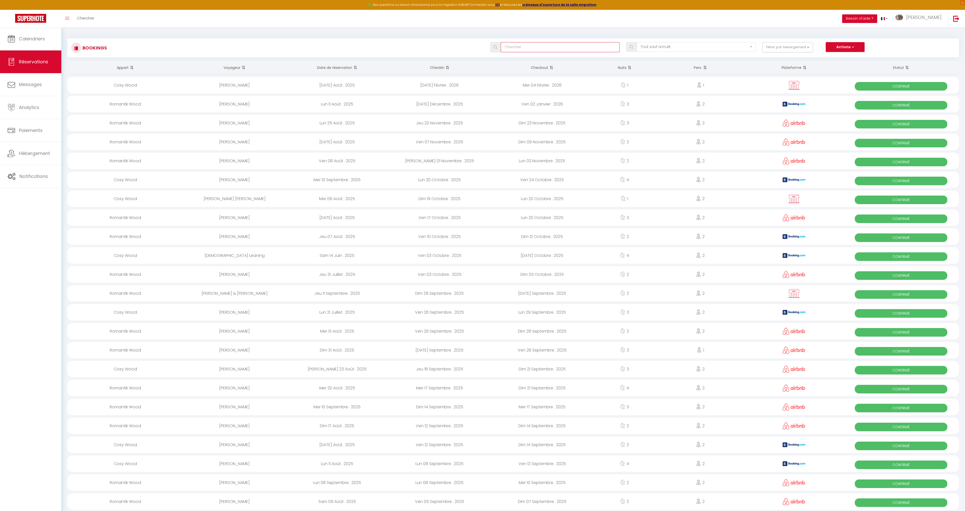
click at [566, 44] on input "text" at bounding box center [560, 47] width 119 height 10
click at [661, 44] on select "Tous les statuts Annulé Confirmé Non Confirmé Tout sauf annulé No Show Request" at bounding box center [696, 47] width 119 height 10
click at [612, 42] on input "text" at bounding box center [560, 47] width 119 height 10
click at [612, 36] on div "Bookings Tous les statuts Annulé Confirmé Non Confirmé Tout sauf annulé No Show…" at bounding box center [513, 46] width 892 height 24
click at [468, 35] on div "Bookings Tous les statuts Annulé Confirmé Non Confirmé Tout sauf annulé No Show…" at bounding box center [513, 46] width 892 height 24
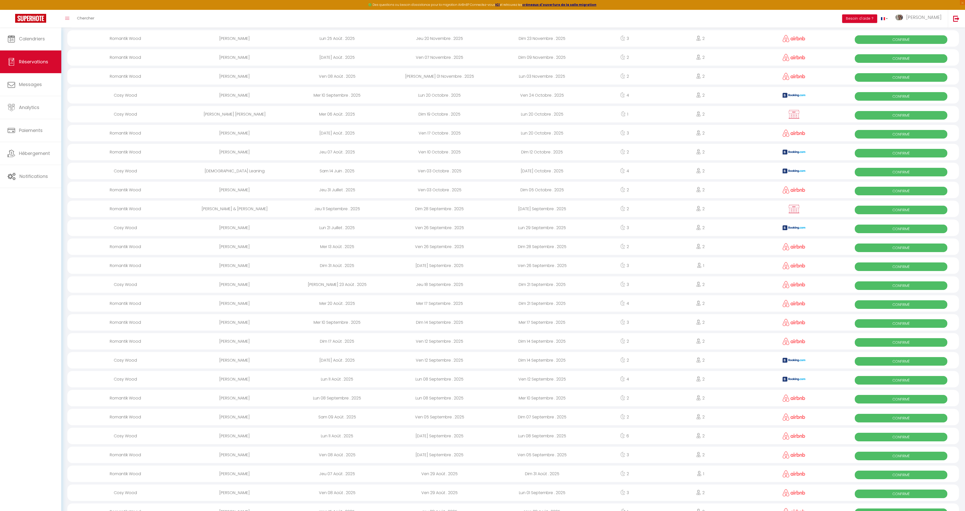
scroll to position [76, 0]
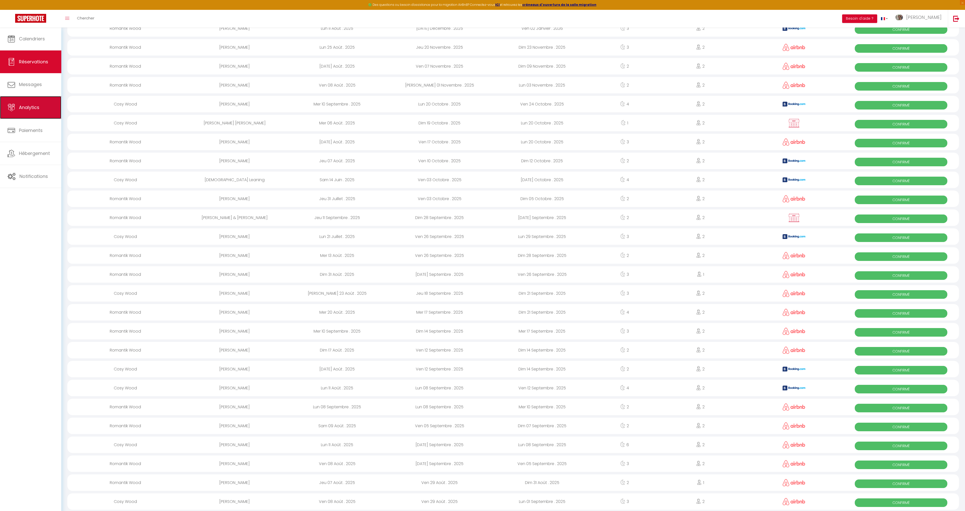
click at [8, 105] on icon at bounding box center [12, 108] width 8 height 8
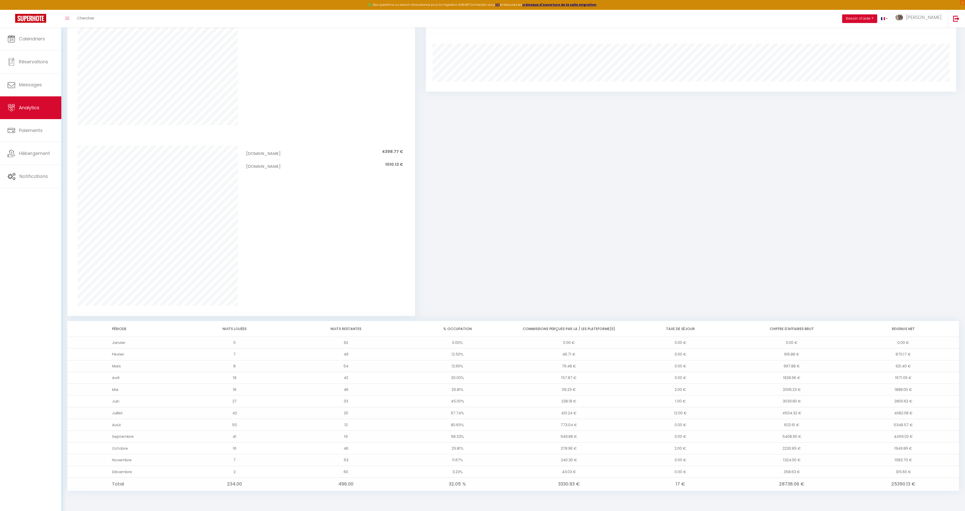
scroll to position [282, 0]
drag, startPoint x: 892, startPoint y: 484, endPoint x: 916, endPoint y: 484, distance: 24.7
click at [916, 484] on td "25390.13 €" at bounding box center [903, 483] width 112 height 13
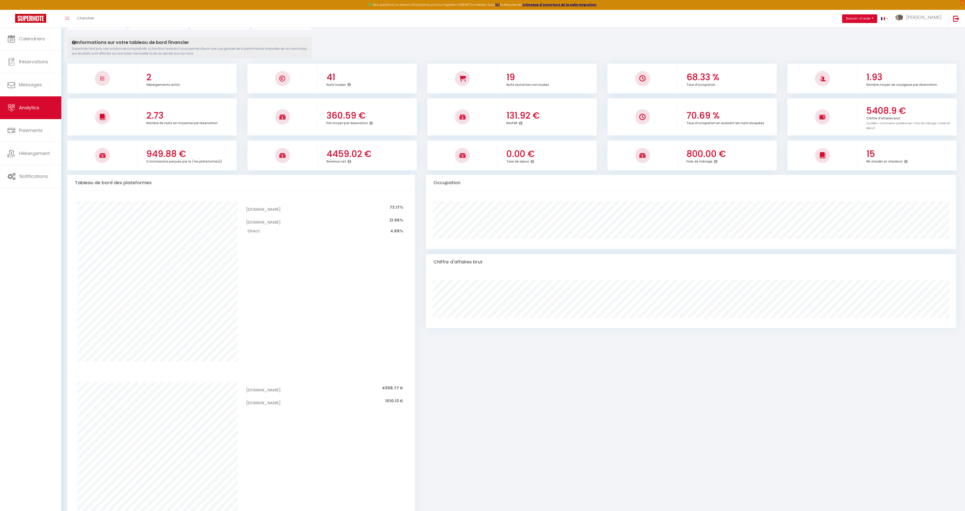
scroll to position [29, 0]
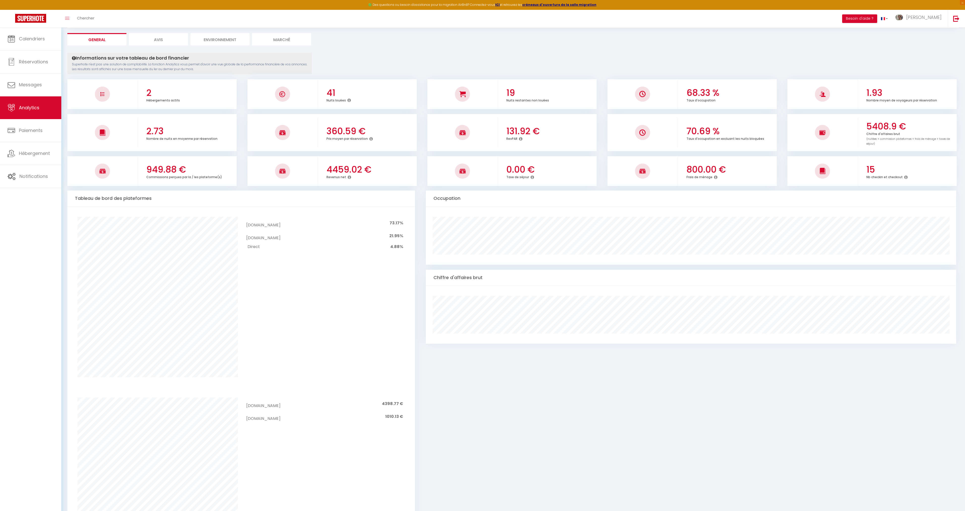
click at [154, 41] on li "Avis" at bounding box center [158, 39] width 59 height 12
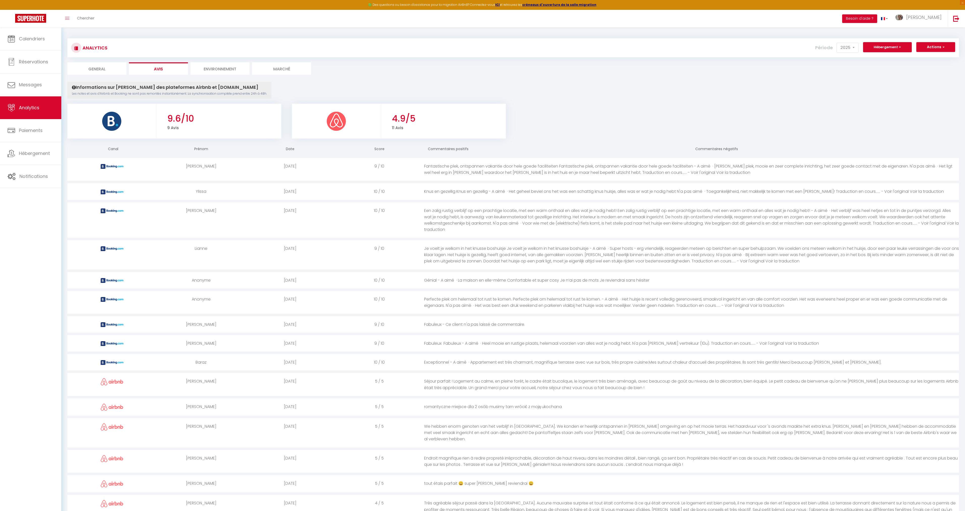
click at [226, 69] on li "Environnement" at bounding box center [219, 68] width 59 height 12
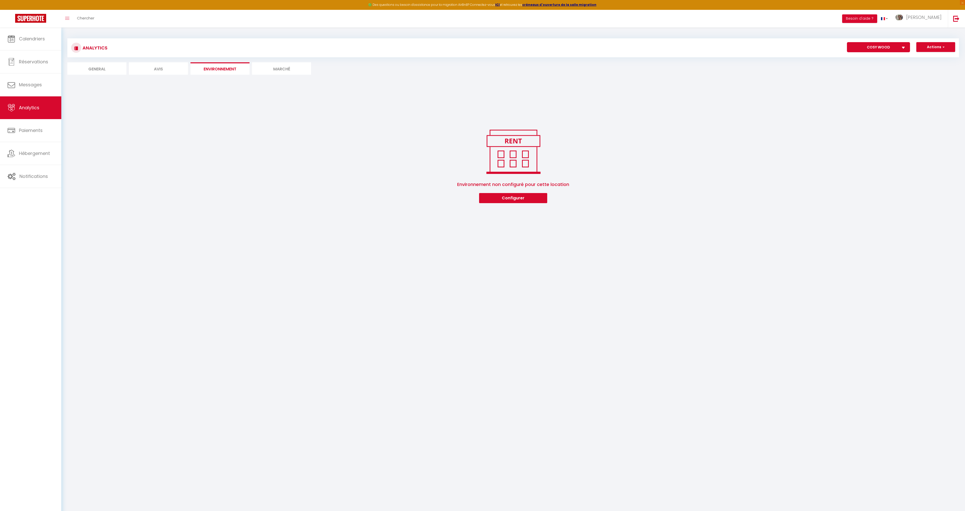
click at [265, 71] on li "Marché" at bounding box center [281, 68] width 59 height 12
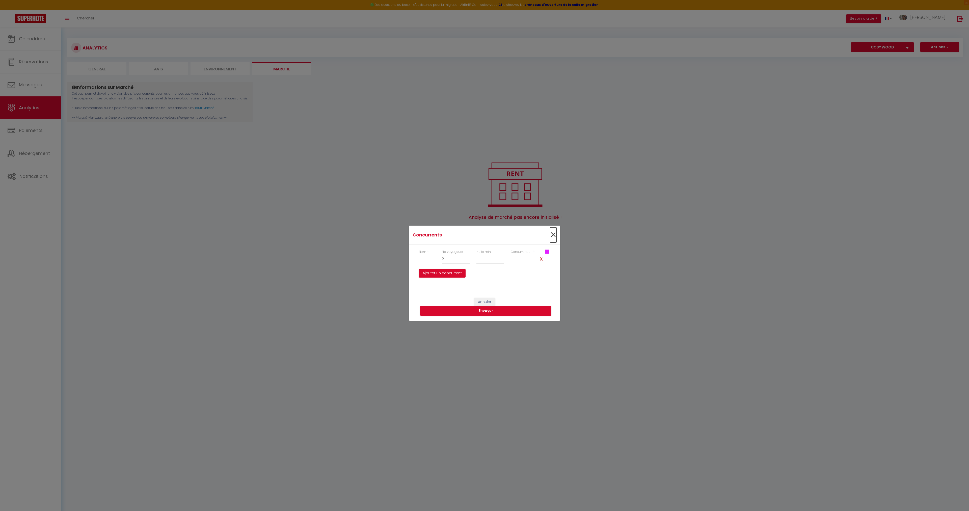
click at [551, 234] on span "×" at bounding box center [553, 234] width 6 height 15
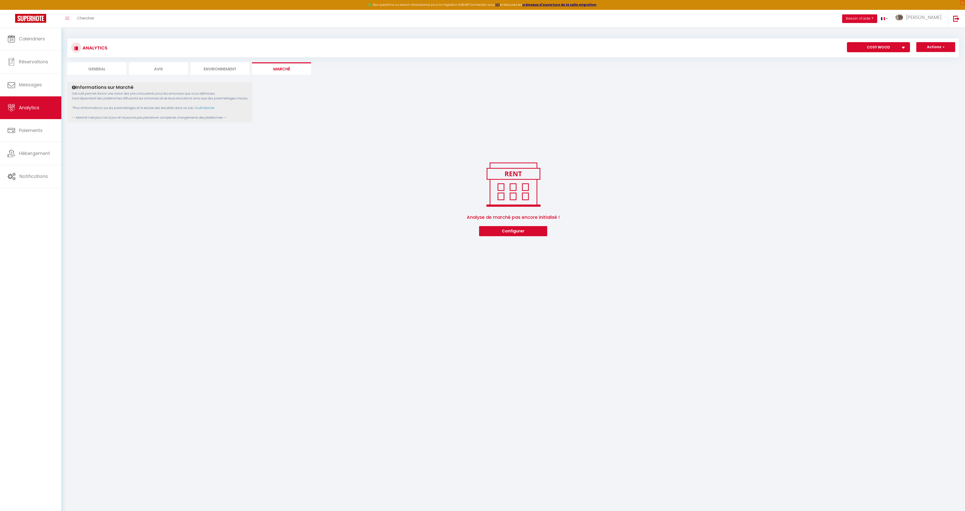
click at [92, 67] on li "General" at bounding box center [96, 68] width 59 height 12
